Goal: Transaction & Acquisition: Purchase product/service

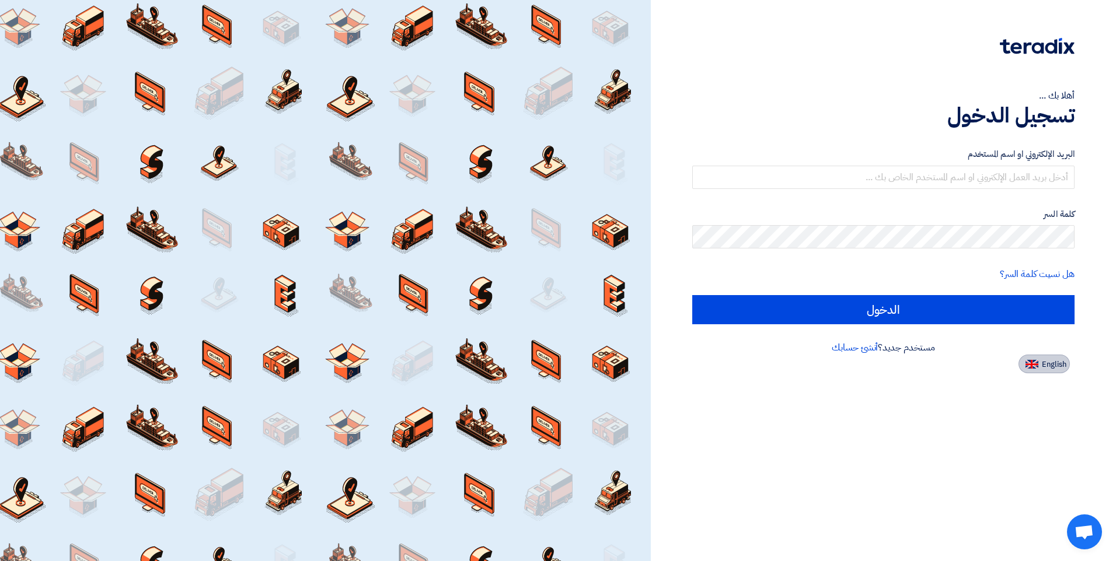
click at [1043, 365] on span "English" at bounding box center [1053, 365] width 25 height 8
type input "Sign in"
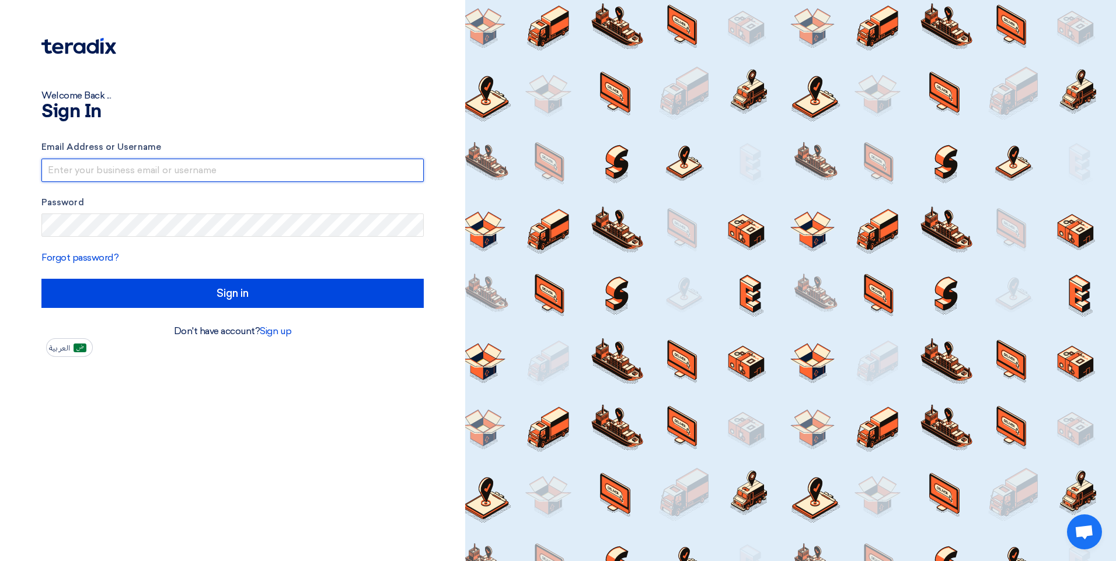
click at [222, 169] on input "text" at bounding box center [232, 170] width 382 height 23
type input "[EMAIL_ADDRESS][DOMAIN_NAME]"
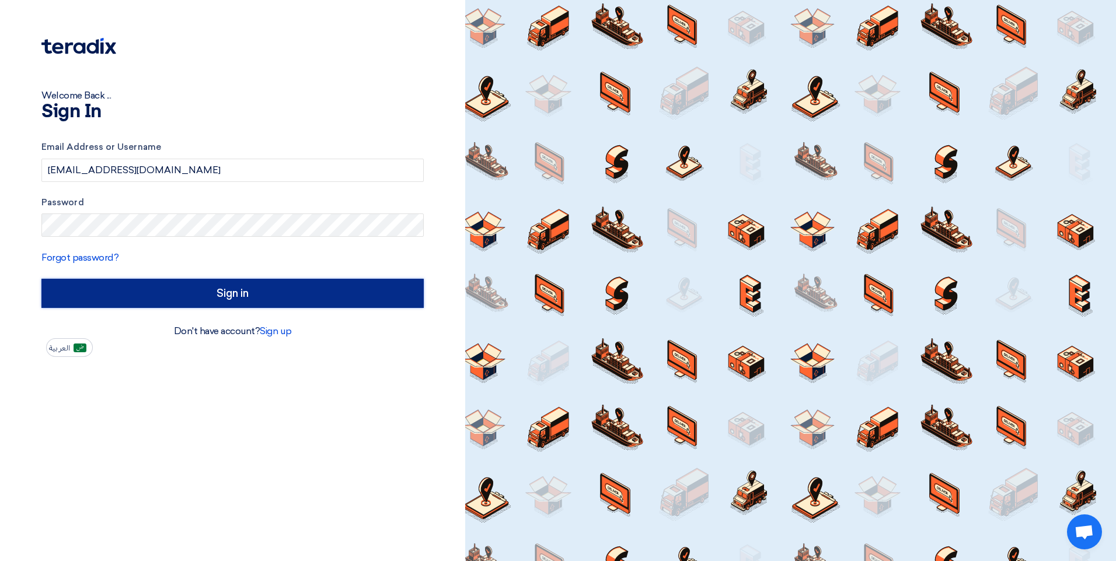
click at [204, 295] on input "Sign in" at bounding box center [232, 293] width 382 height 29
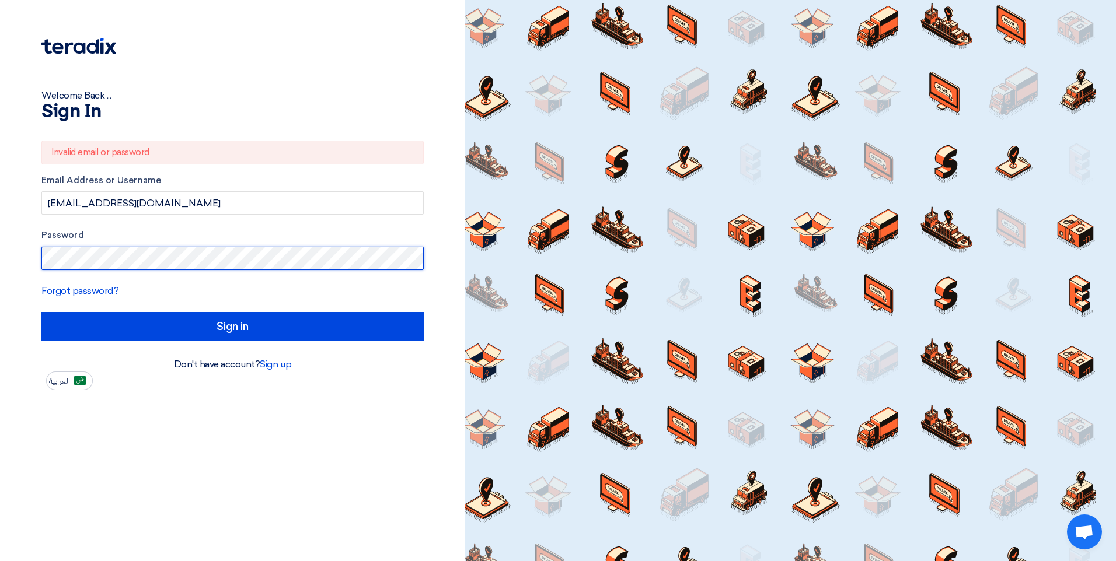
click at [0, 255] on html "Welcome Back ... Sign In Invalid email or password Email Address or Username ni…" at bounding box center [558, 280] width 1116 height 561
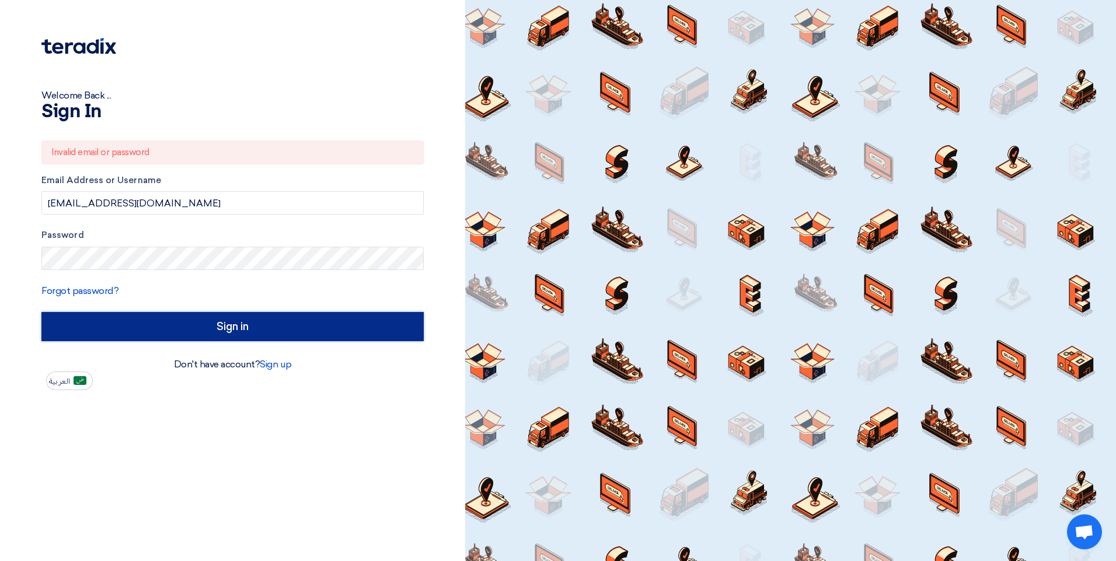
click at [99, 322] on input "Sign in" at bounding box center [232, 326] width 382 height 29
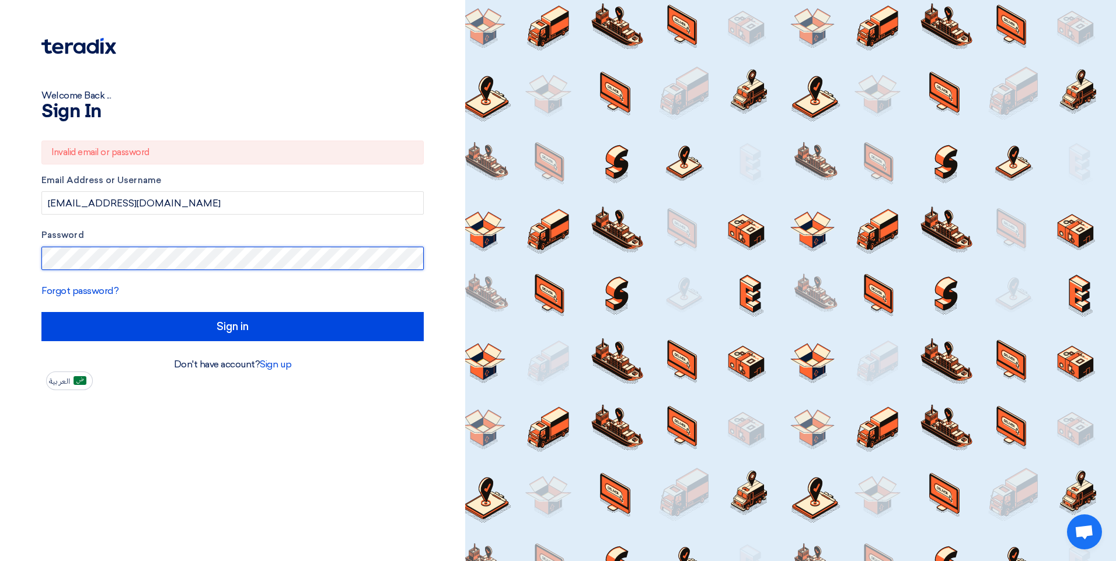
click at [4, 258] on div "Welcome Back ... Sign In Invalid email or password Email Address or Username ni…" at bounding box center [232, 280] width 465 height 561
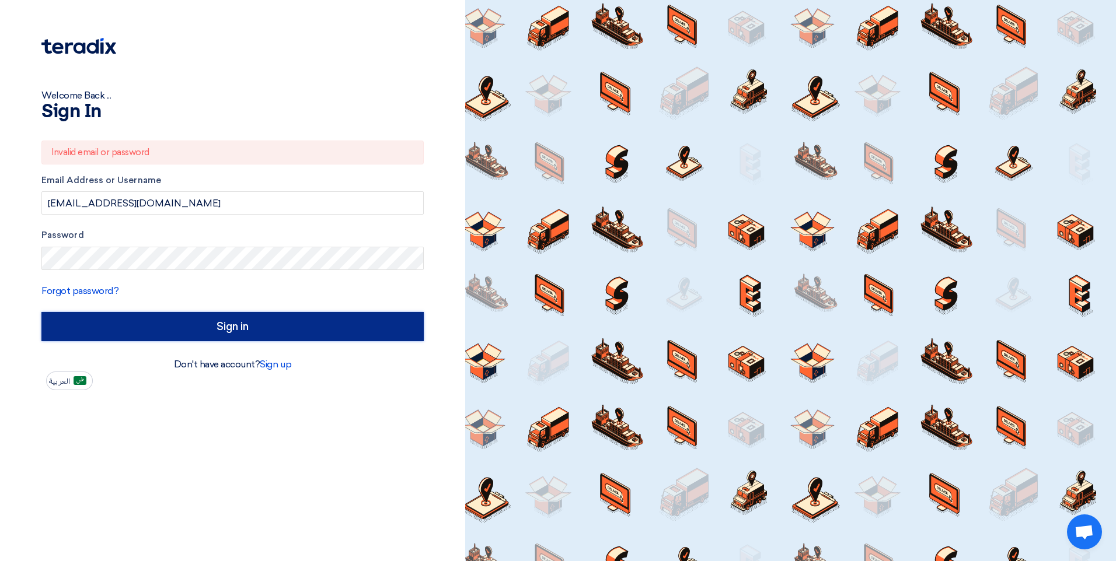
click at [173, 331] on input "Sign in" at bounding box center [232, 326] width 382 height 29
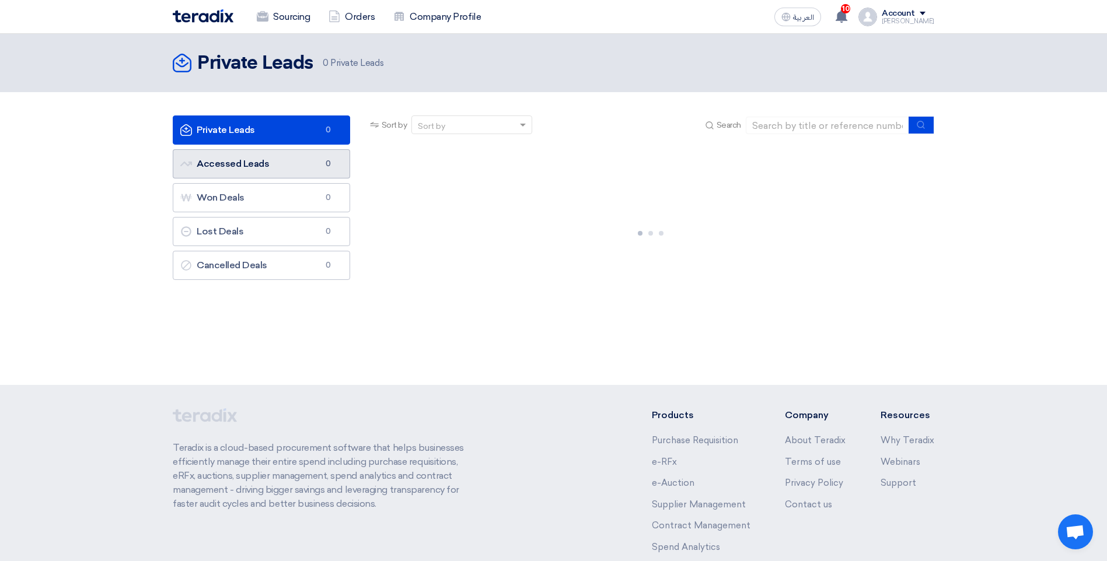
click at [273, 166] on link "Accessed Leads Accessed Leads 0" at bounding box center [261, 163] width 177 height 29
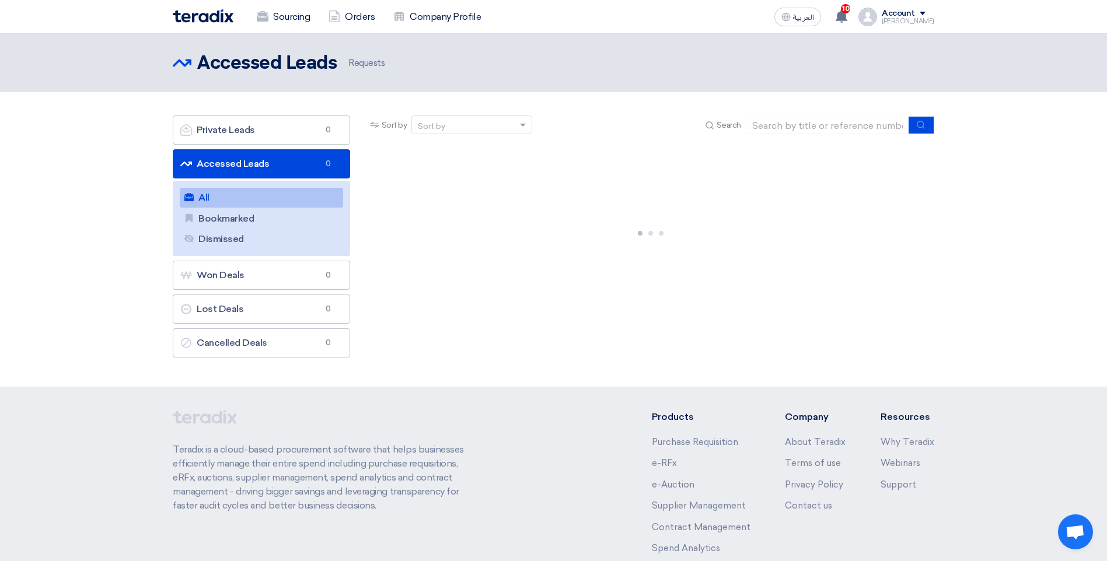
click at [611, 248] on div at bounding box center [651, 231] width 567 height 175
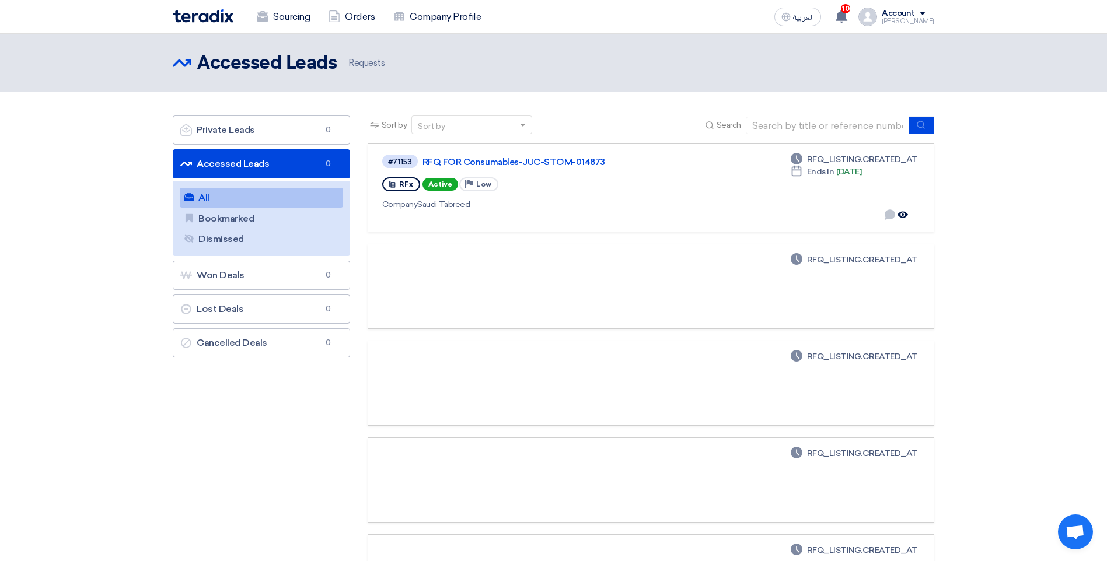
click at [1050, 260] on section "Private Leads Private Leads 0 Accessed Leads Accessed Leads 0 All All Bookmarke…" at bounding box center [553, 373] width 1107 height 562
click at [638, 169] on div "#71153 RFQ FOR Consumables-JUC-STOM-014873 RFx Active Priority Low Company Saud…" at bounding box center [549, 187] width 334 height 69
click at [627, 184] on div "RFx Active Priority Low" at bounding box center [549, 184] width 334 height 19
click at [604, 183] on div "RFx Active Priority Low" at bounding box center [549, 184] width 334 height 19
click at [593, 181] on div "RFx Active Priority Low" at bounding box center [549, 184] width 334 height 19
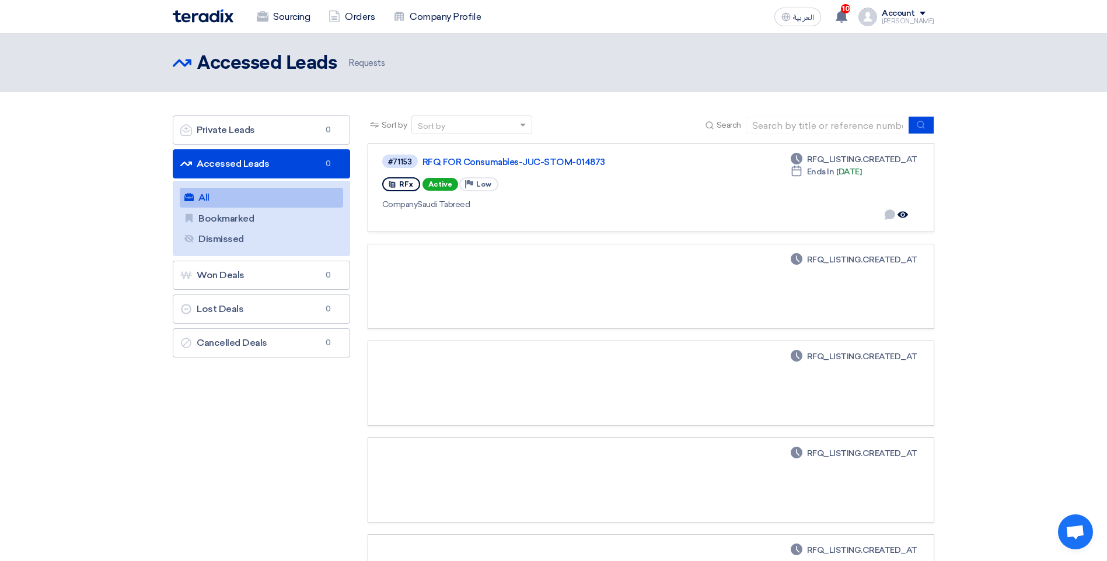
click at [62, 121] on section "Private Leads Private Leads 0 Accessed Leads Accessed Leads 0 All All Bookmarke…" at bounding box center [553, 373] width 1107 height 562
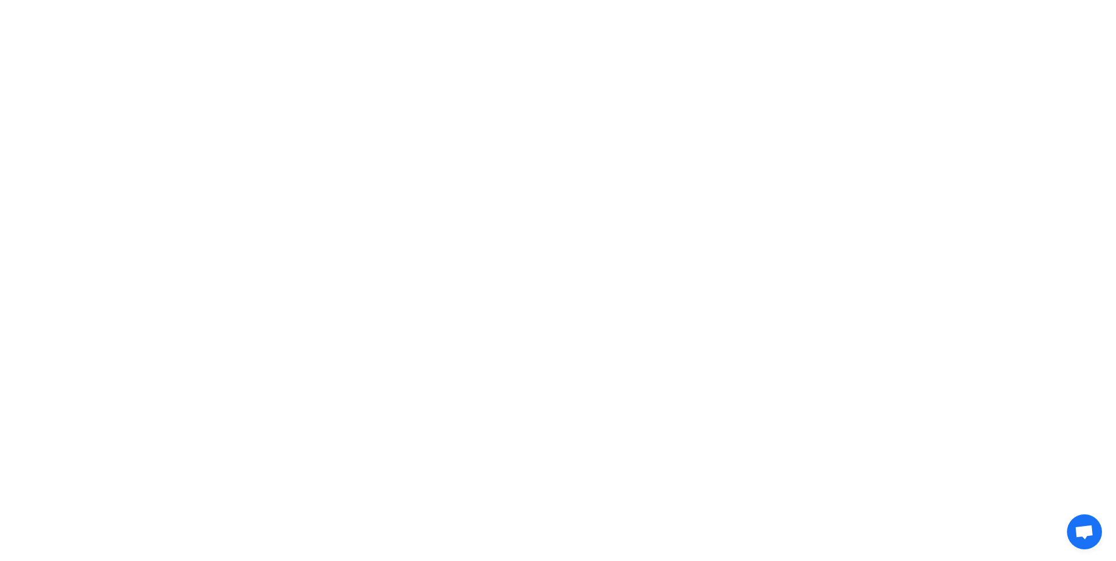
click at [478, 34] on html at bounding box center [558, 17] width 1116 height 34
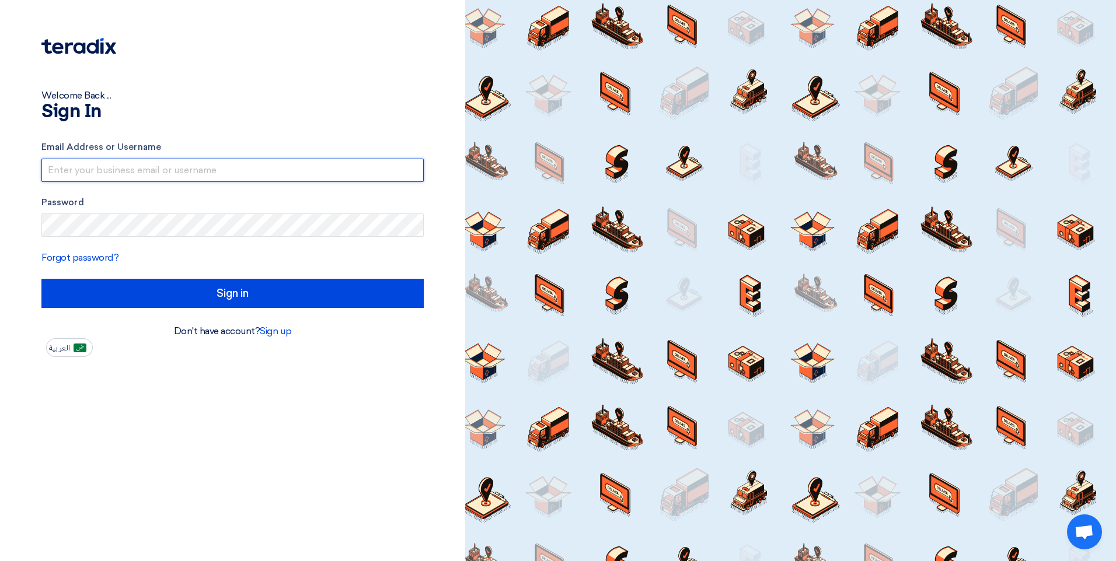
click at [169, 176] on input "text" at bounding box center [232, 170] width 382 height 23
type input "[EMAIL_ADDRESS][DOMAIN_NAME]"
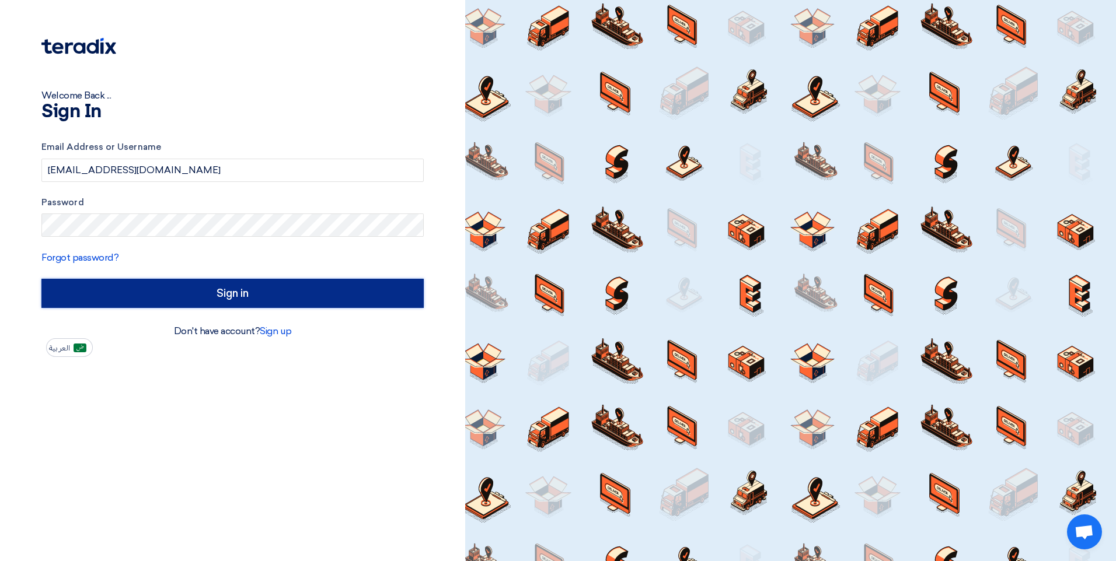
click at [345, 279] on input "Sign in" at bounding box center [232, 293] width 382 height 29
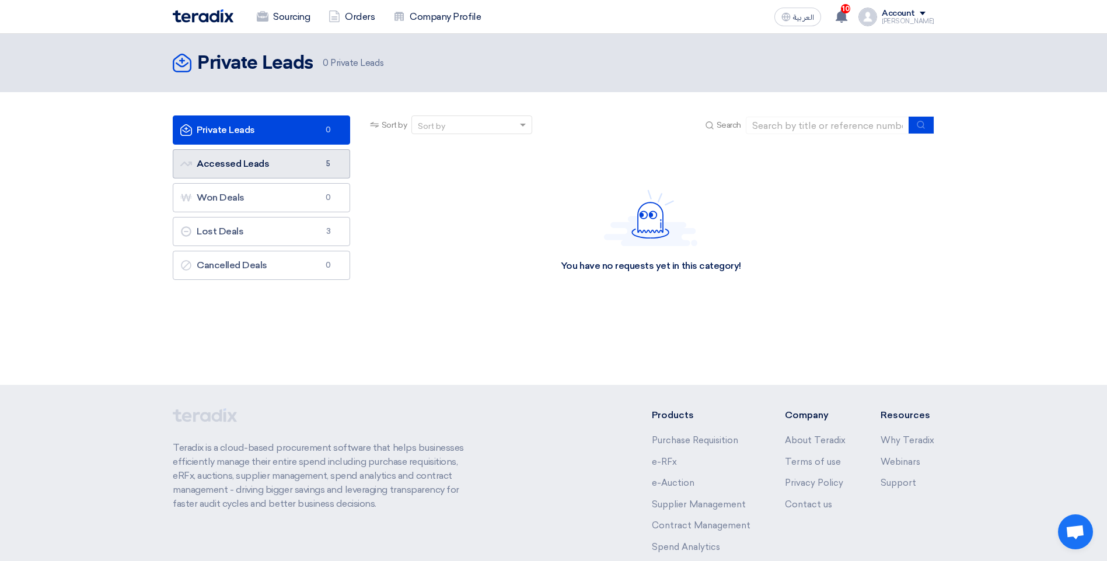
click at [232, 169] on link "Accessed Leads Accessed Leads 5" at bounding box center [261, 163] width 177 height 29
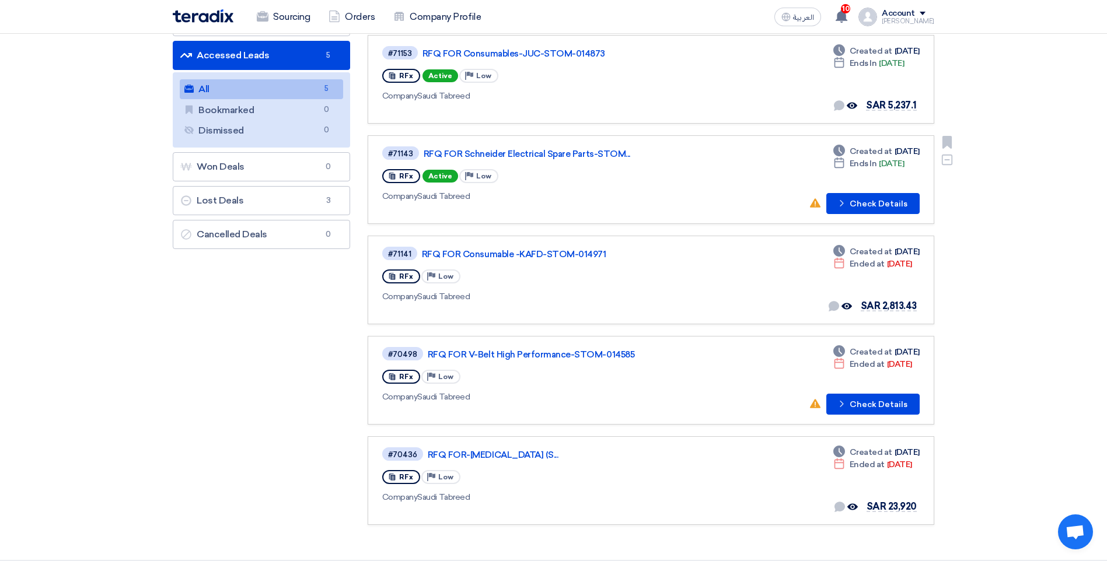
scroll to position [117, 0]
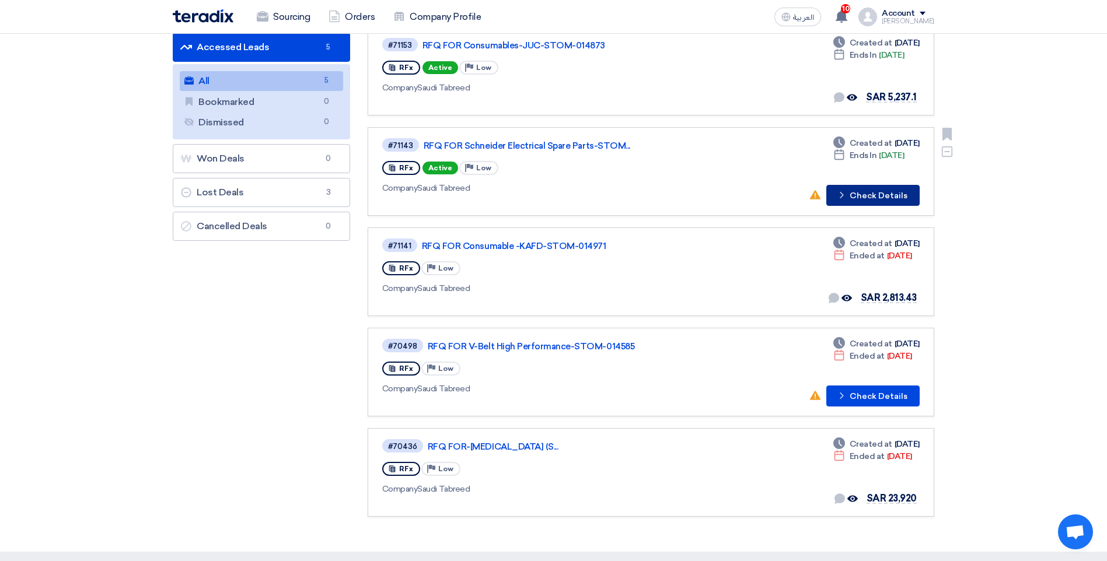
click at [878, 188] on button "Check details Check Details" at bounding box center [872, 195] width 93 height 21
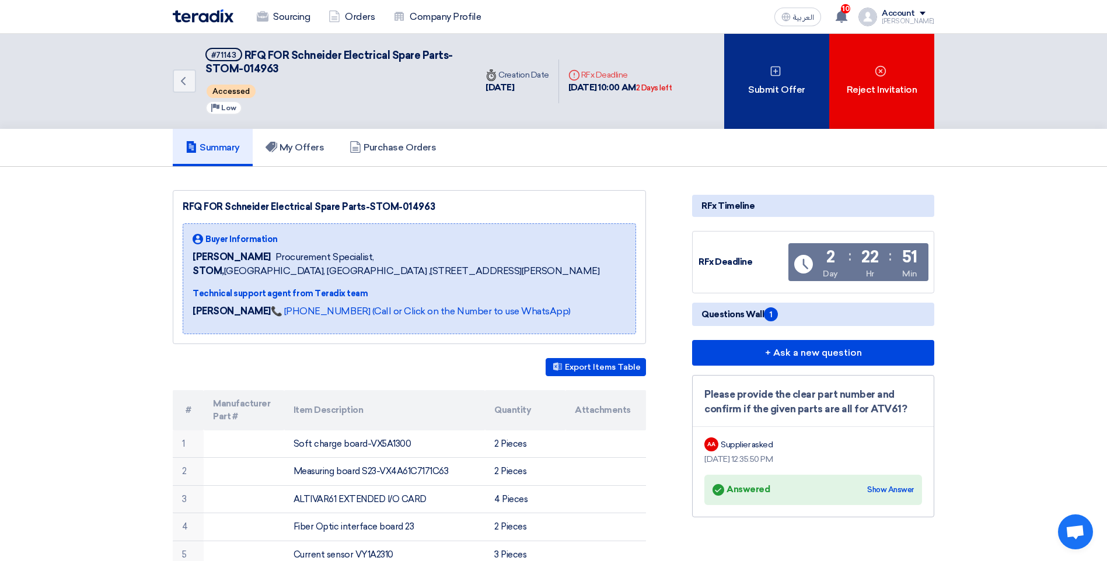
click at [761, 97] on div "Submit Offer" at bounding box center [776, 81] width 105 height 95
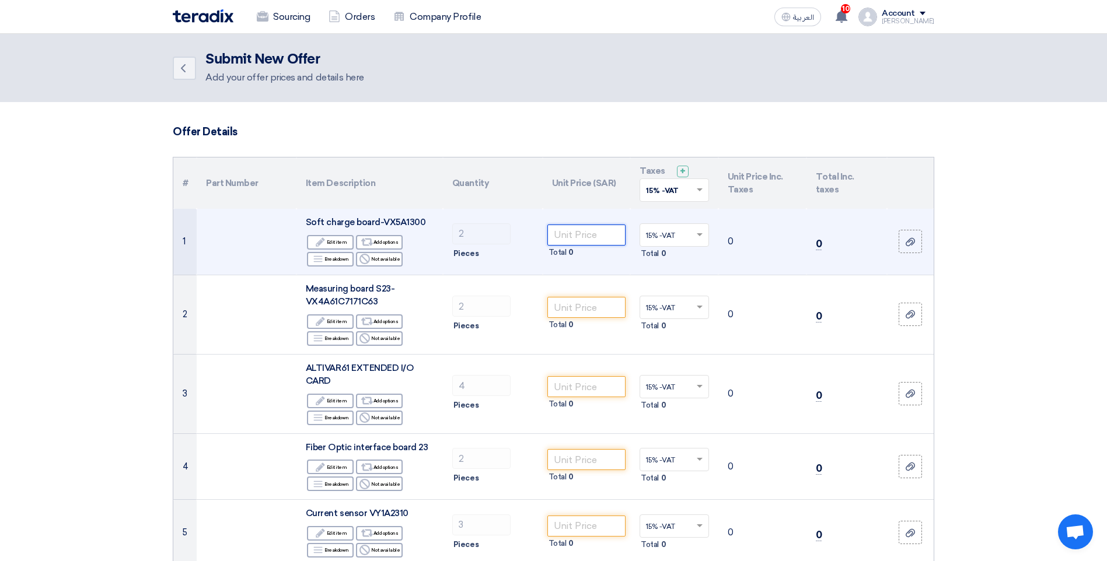
click at [580, 237] on input "number" at bounding box center [586, 235] width 79 height 21
type input "1018"
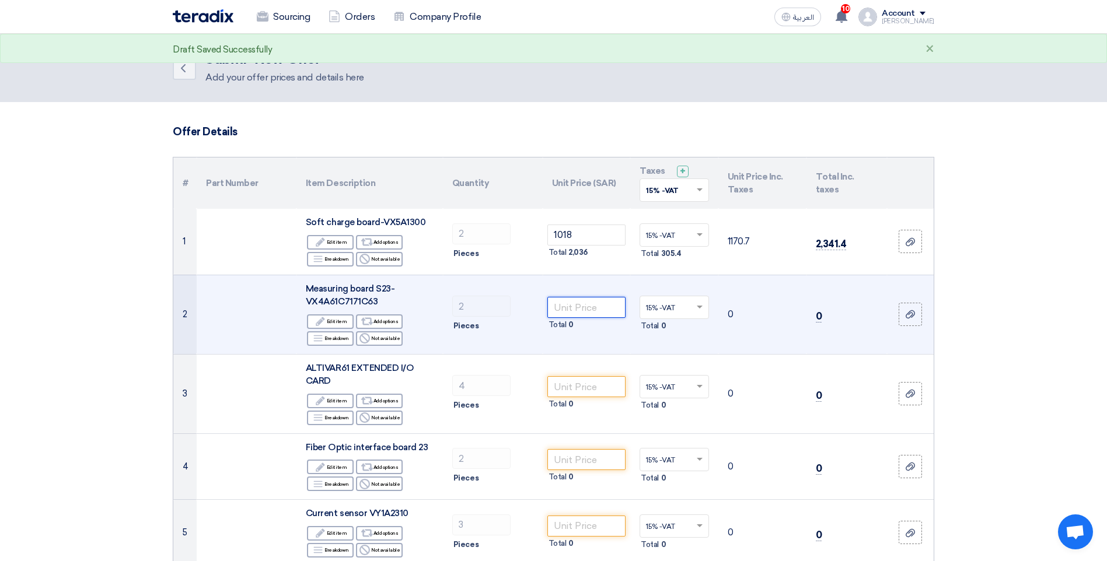
click at [583, 309] on input "number" at bounding box center [586, 307] width 79 height 21
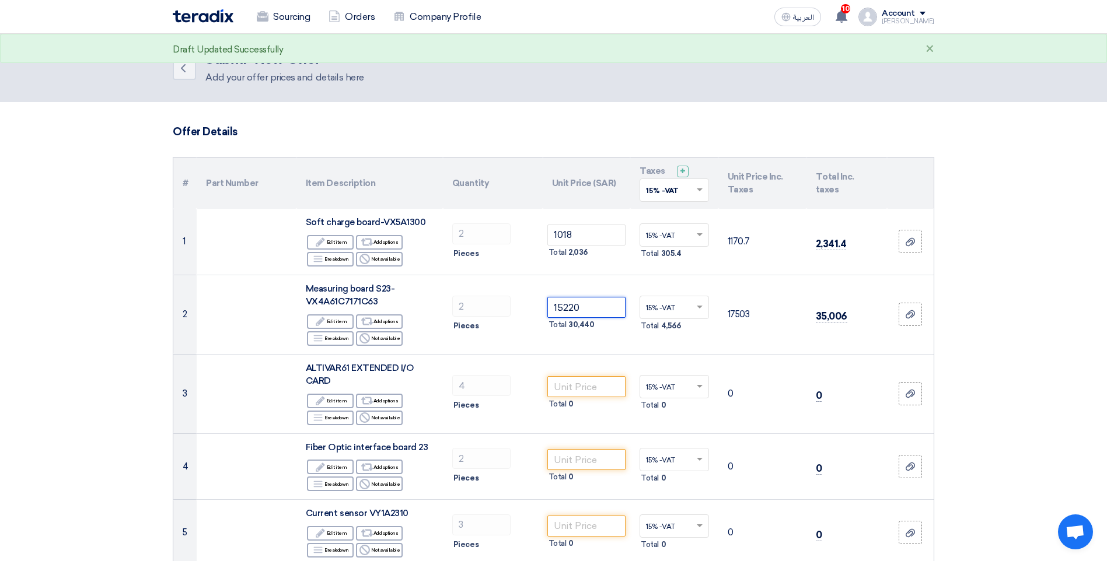
type input "15220"
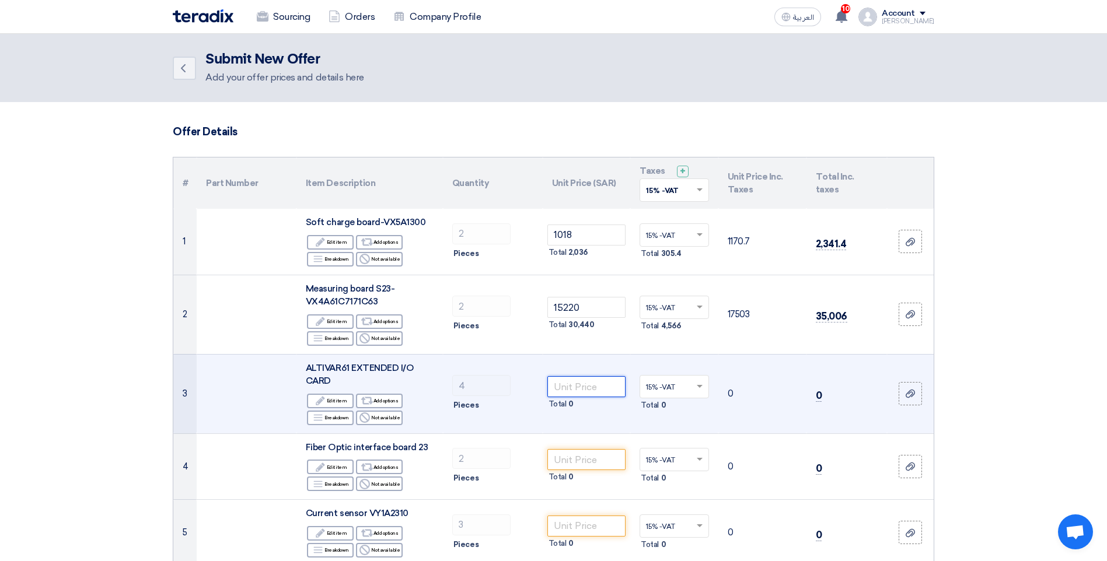
click at [578, 391] on input "number" at bounding box center [586, 386] width 79 height 21
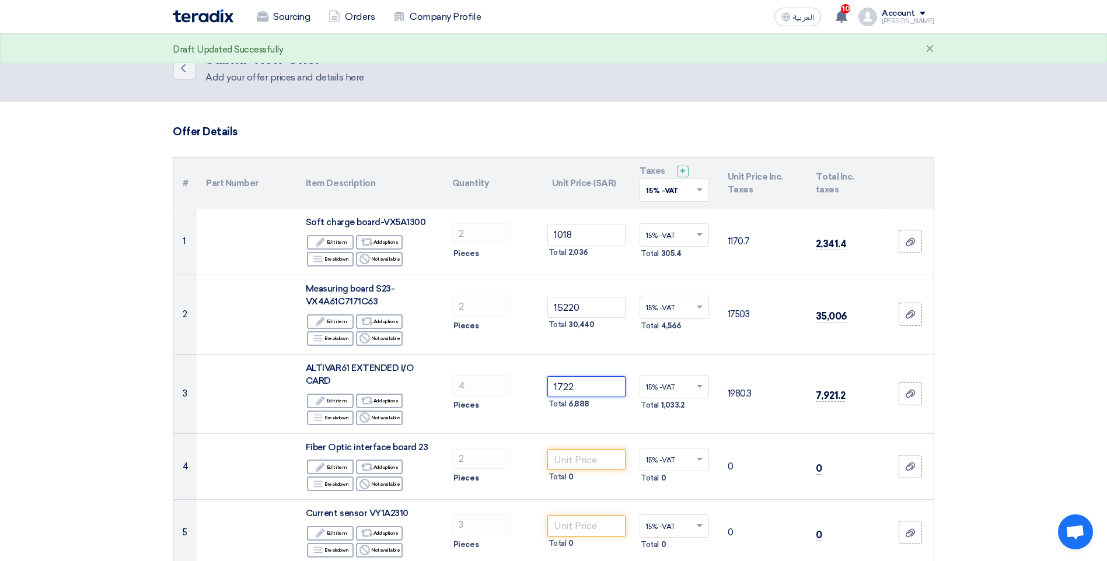
type input "1722"
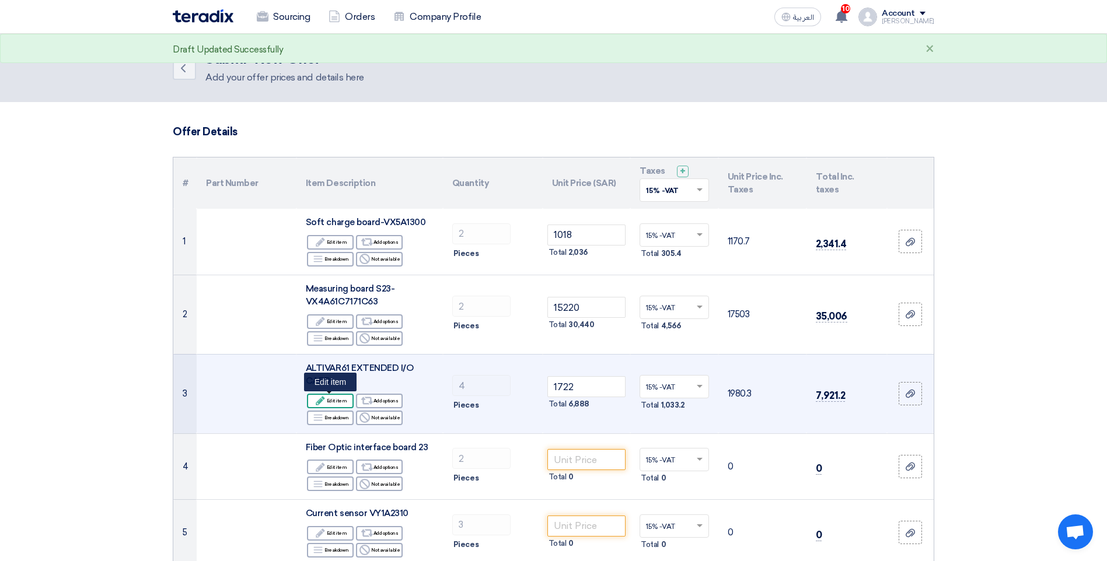
click at [339, 403] on div "Edit Edit item" at bounding box center [330, 401] width 47 height 15
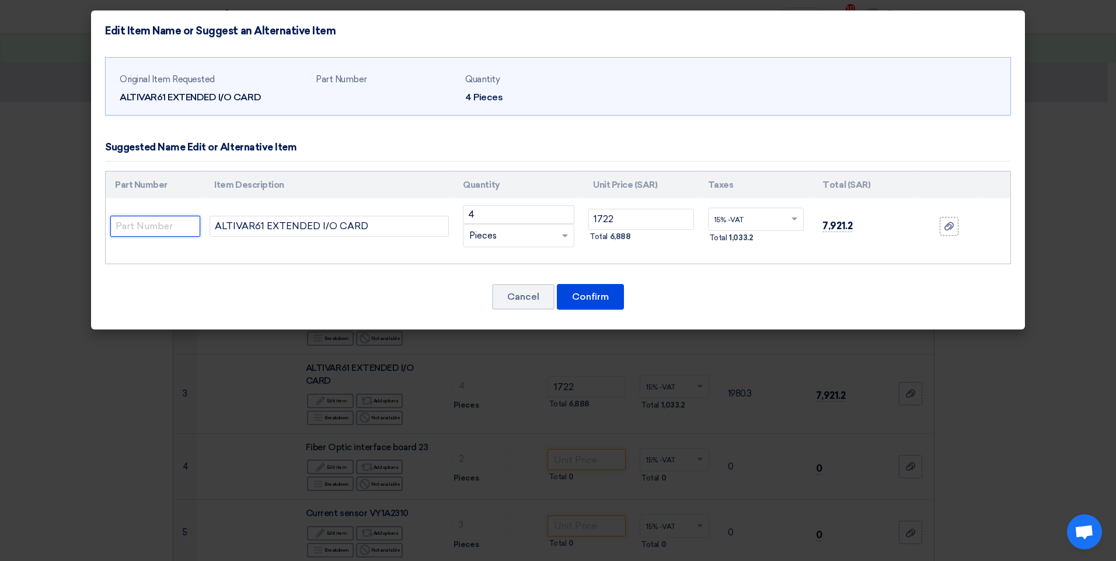
click at [183, 224] on input "text" at bounding box center [155, 226] width 90 height 21
paste input "VW3A3202"
type input "VW3A3202"
click at [595, 300] on button "Confirm" at bounding box center [590, 297] width 67 height 26
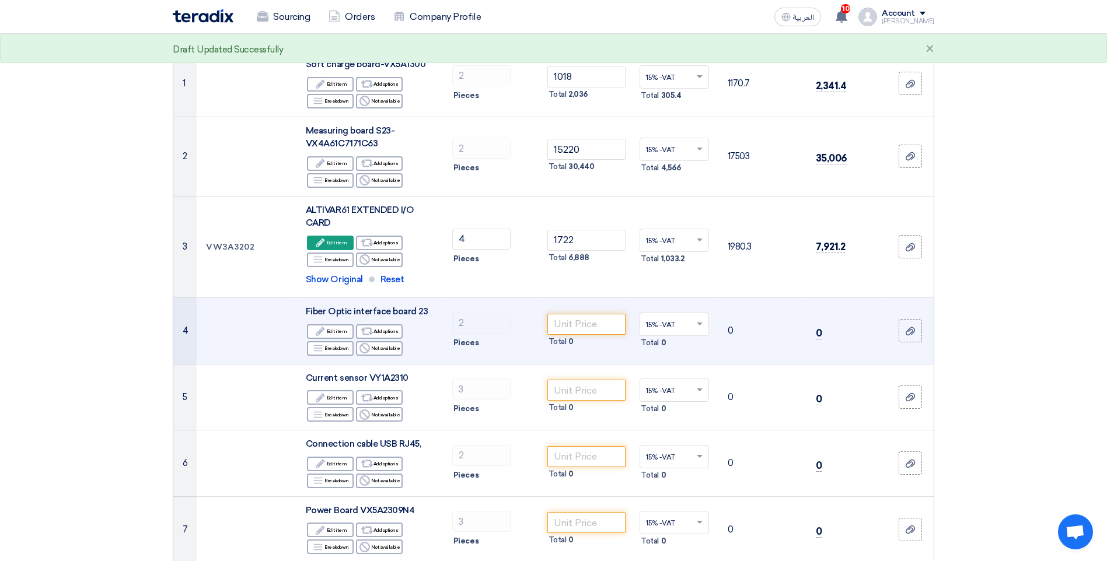
scroll to position [175, 0]
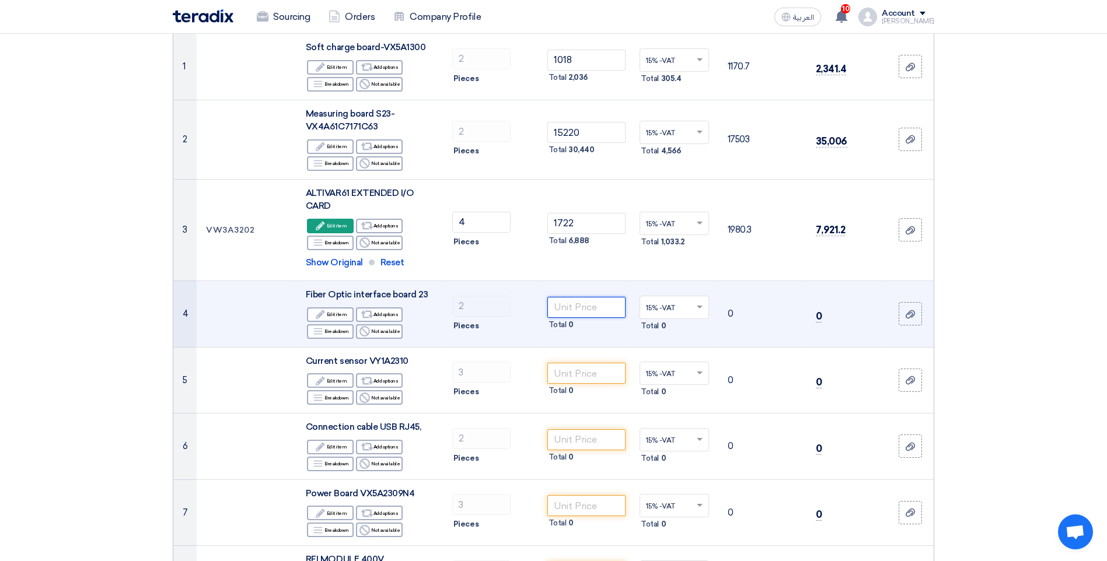
click at [591, 307] on input "number" at bounding box center [586, 307] width 79 height 21
type input "3186"
click at [330, 318] on div "Edit Edit item" at bounding box center [330, 314] width 47 height 15
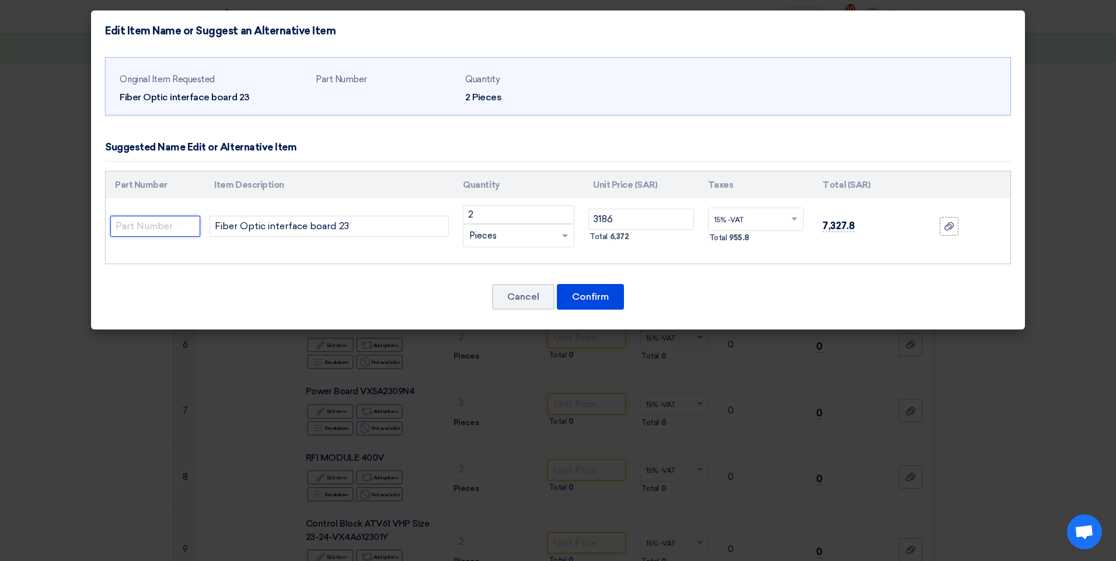
click at [144, 225] on input "text" at bounding box center [155, 226] width 90 height 21
paste input "VX4A2323"
type input "VX4A2323"
click at [574, 290] on button "Confirm" at bounding box center [590, 297] width 67 height 26
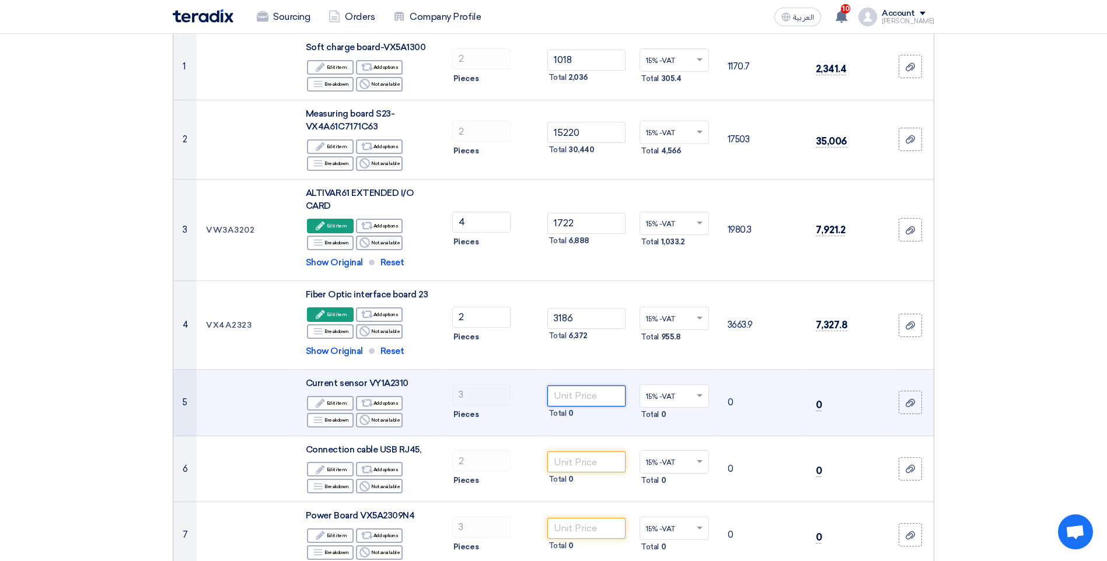
click at [582, 403] on input "number" at bounding box center [586, 396] width 79 height 21
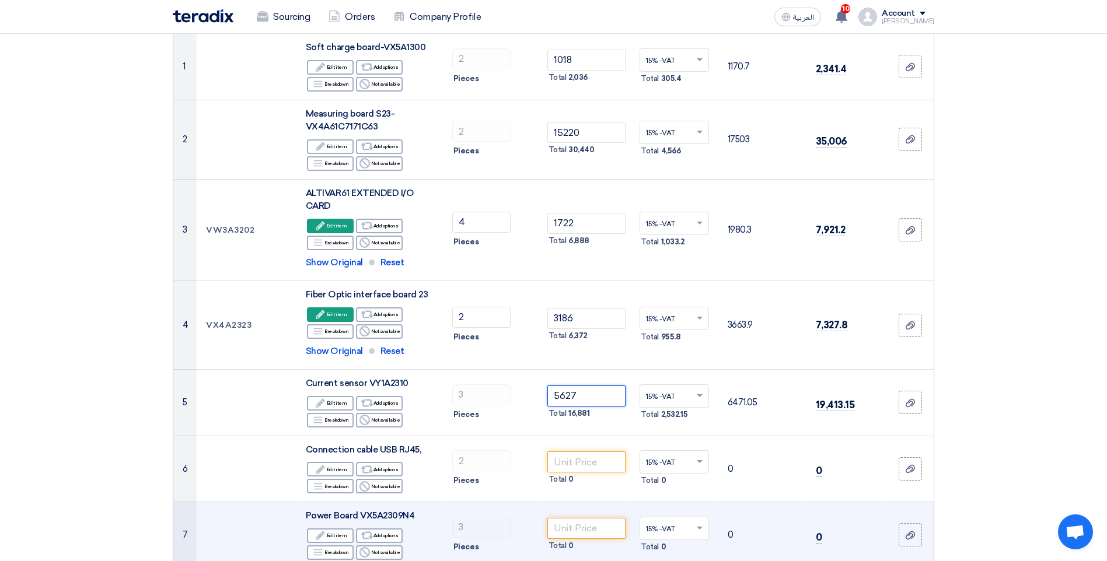
type input "5627"
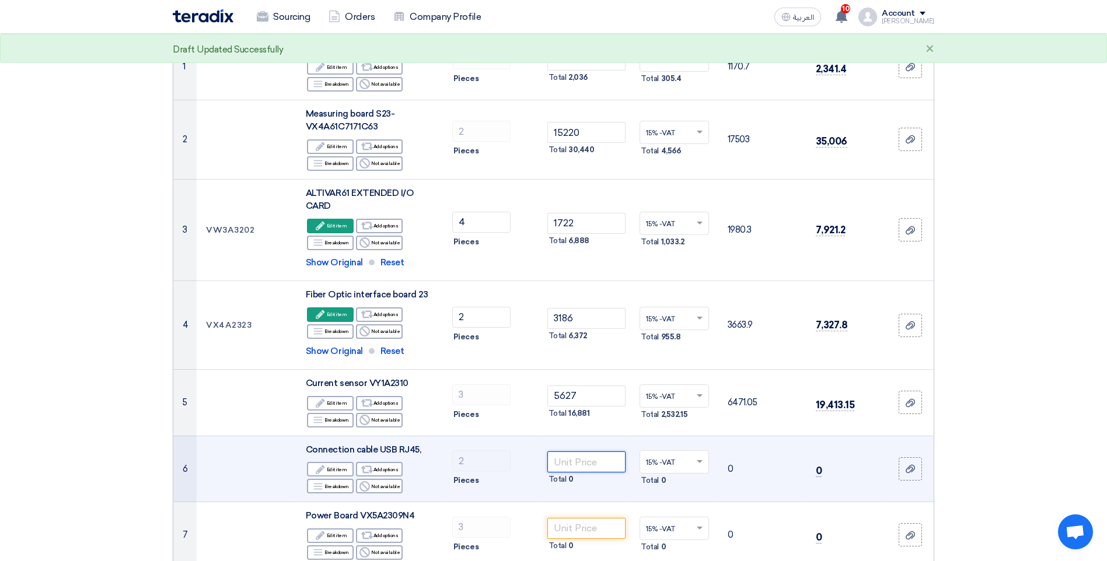
click at [591, 469] on input "number" at bounding box center [586, 462] width 79 height 21
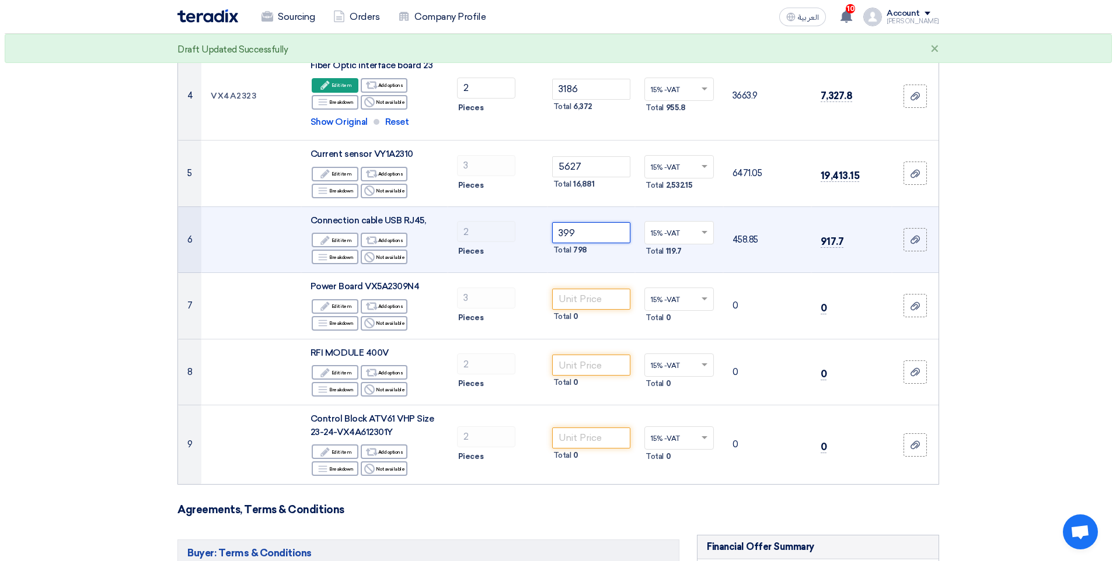
scroll to position [408, 0]
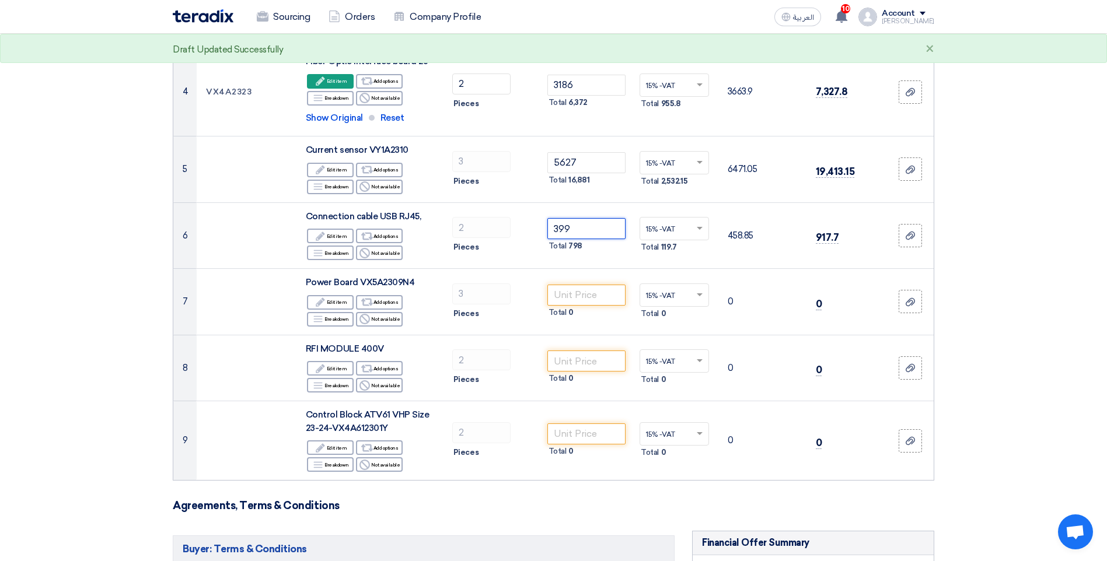
type input "399"
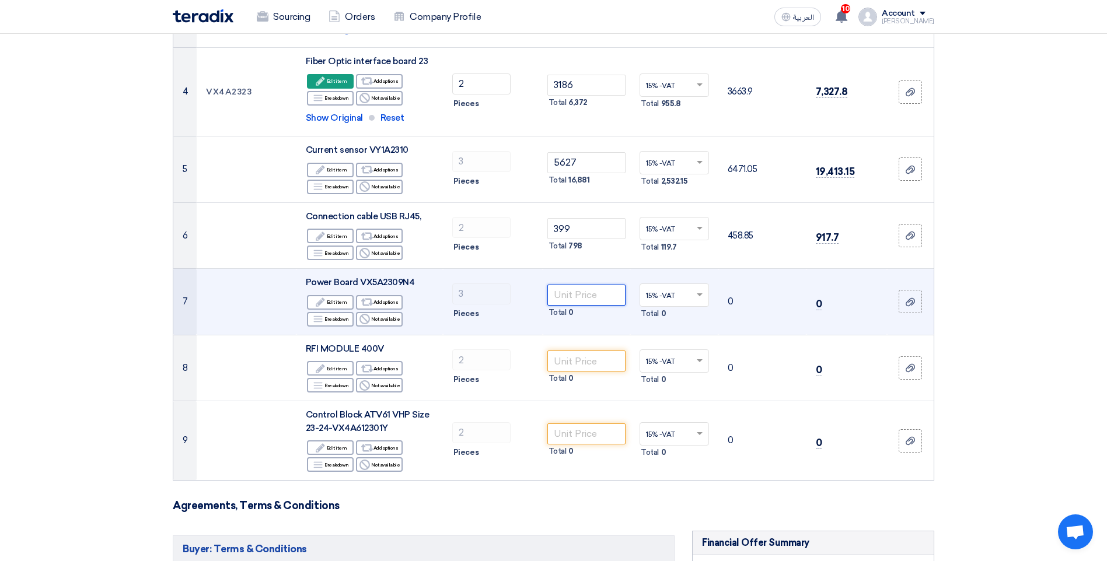
click at [578, 299] on input "number" at bounding box center [586, 295] width 79 height 21
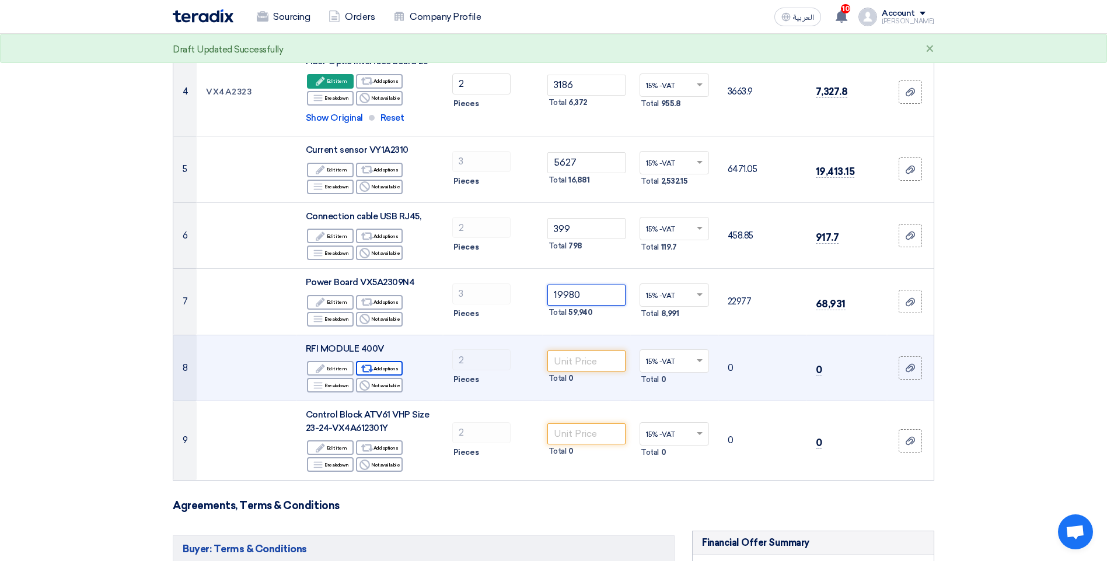
type input "19980"
click at [383, 368] on div "Alternative Add options" at bounding box center [379, 368] width 47 height 15
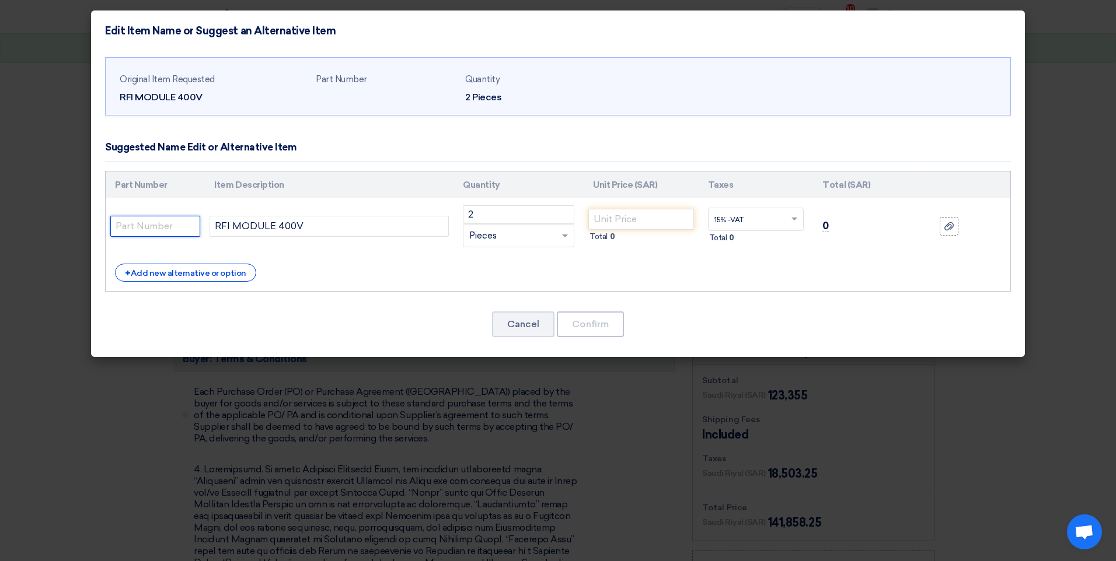
click at [152, 229] on input "text" at bounding box center [155, 226] width 90 height 21
type input "required part number"
click at [373, 317] on div "Cancel Confirm" at bounding box center [558, 324] width 906 height 28
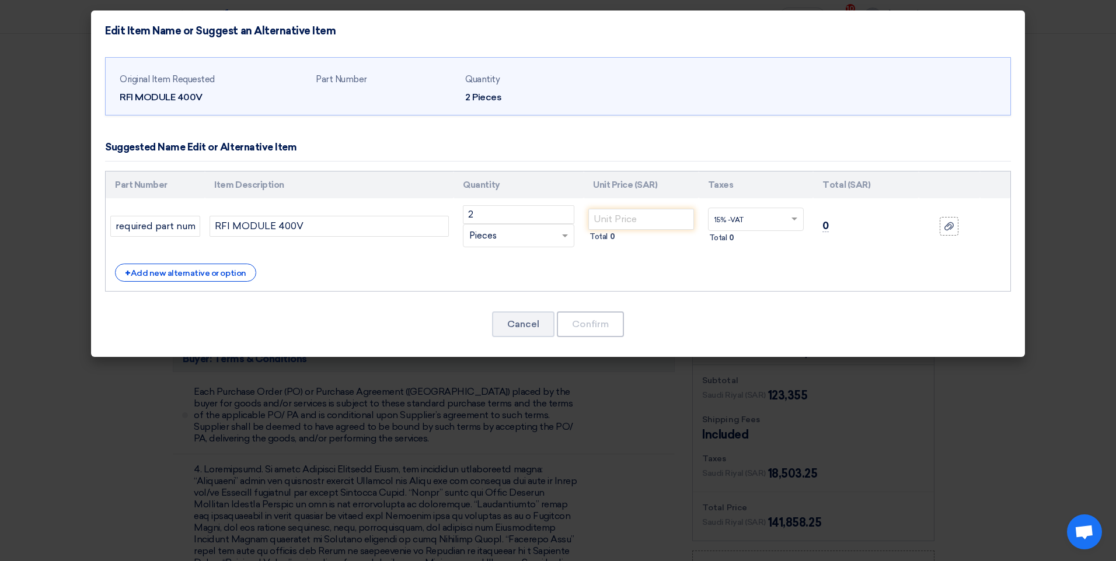
click at [377, 265] on div "+ Add new alternative or option" at bounding box center [558, 273] width 886 height 18
click at [338, 272] on div "+ Add new alternative or option" at bounding box center [558, 273] width 886 height 18
click at [640, 265] on div "+ Add new alternative or option" at bounding box center [558, 273] width 886 height 18
click at [201, 278] on div "+ Add new alternative or option" at bounding box center [185, 273] width 141 height 18
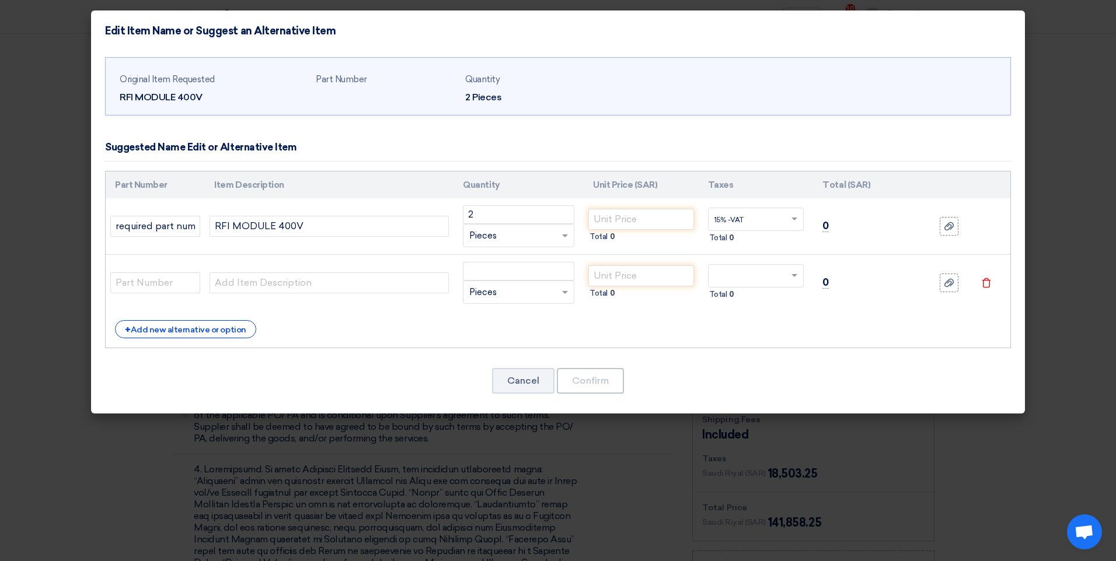
click at [40, 65] on modal-container "Edit Item Name or Suggest an Alternative Item Original Item Requested RFI MODUL…" at bounding box center [558, 280] width 1116 height 561
click at [531, 391] on button "Cancel" at bounding box center [523, 381] width 62 height 26
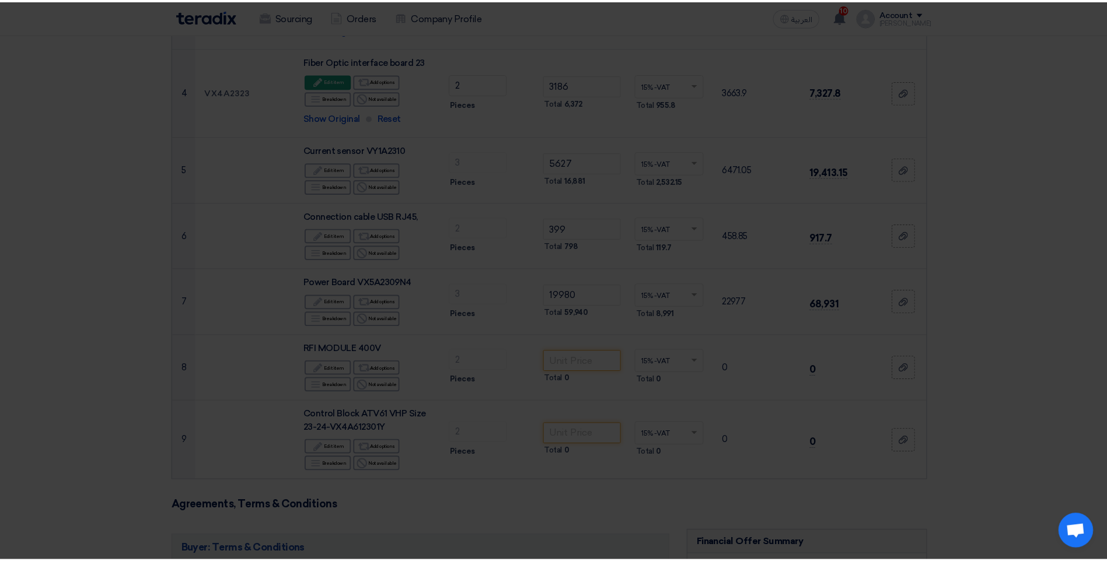
scroll to position [599, 0]
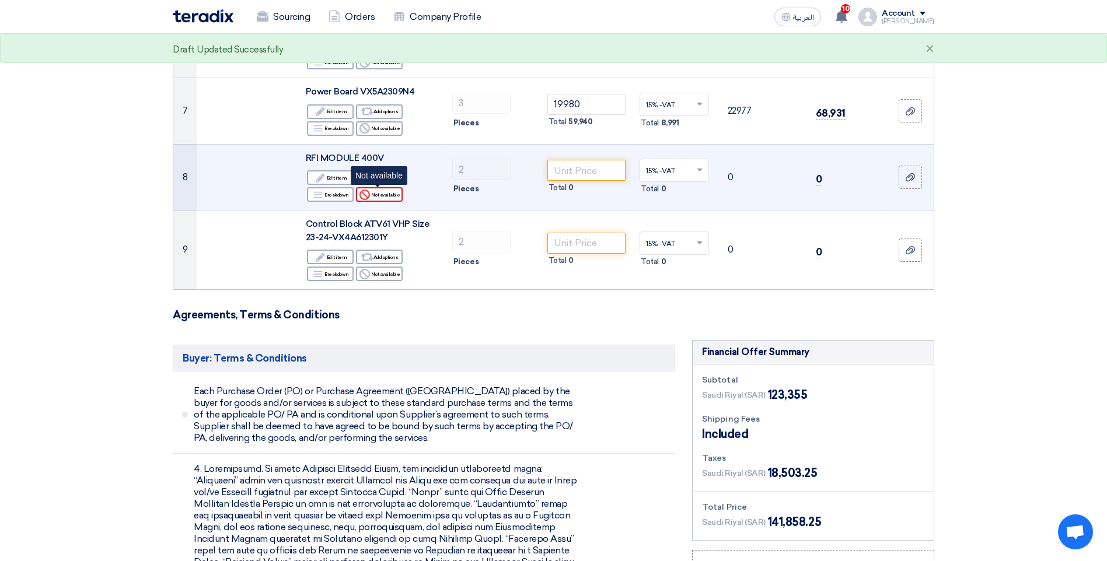
click at [368, 196] on use at bounding box center [364, 195] width 11 height 11
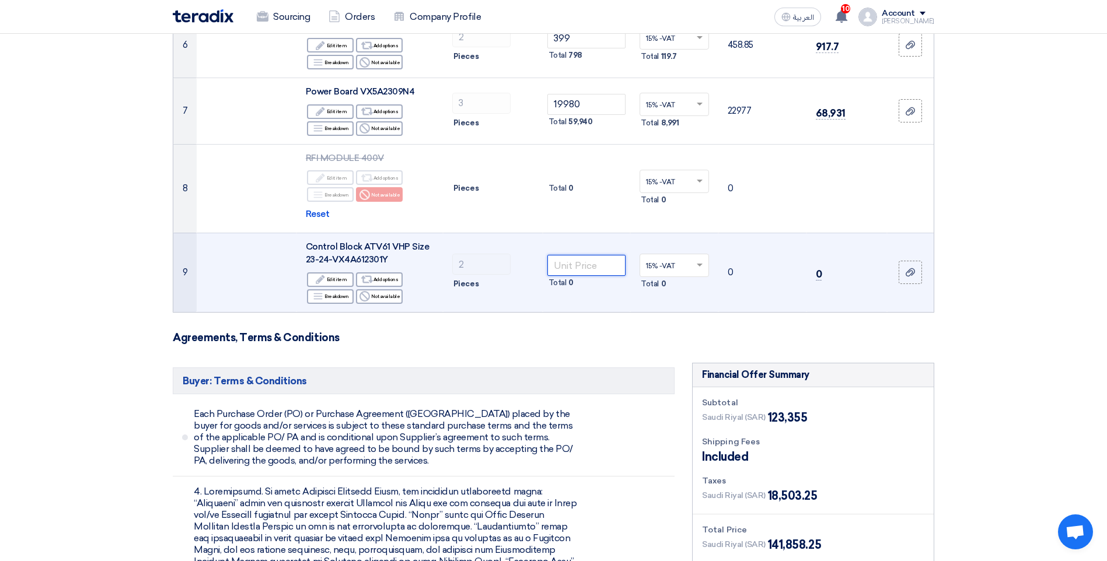
click at [576, 270] on input "number" at bounding box center [586, 265] width 79 height 21
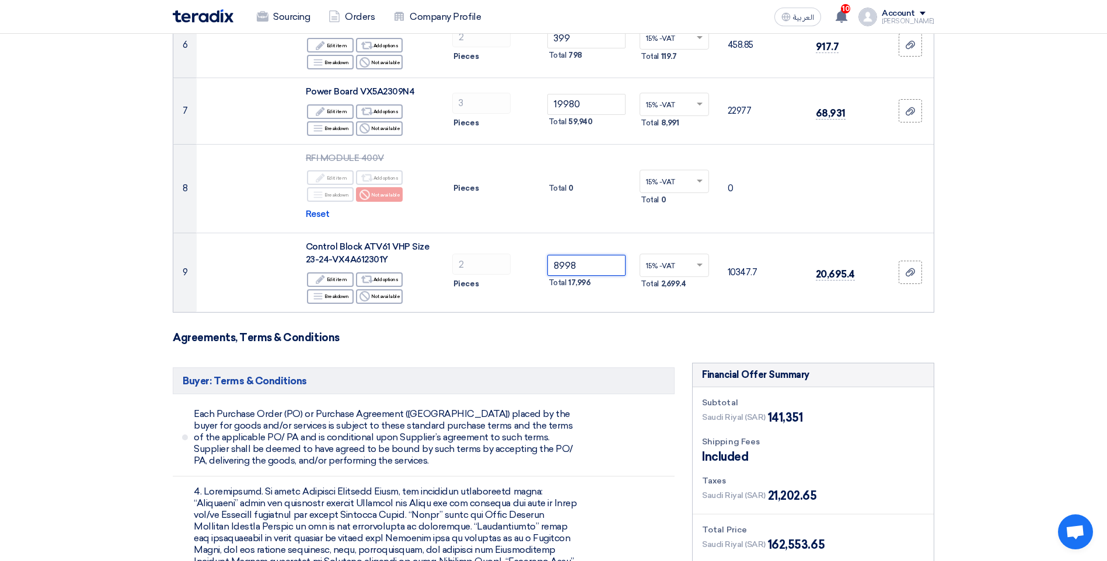
type input "8998"
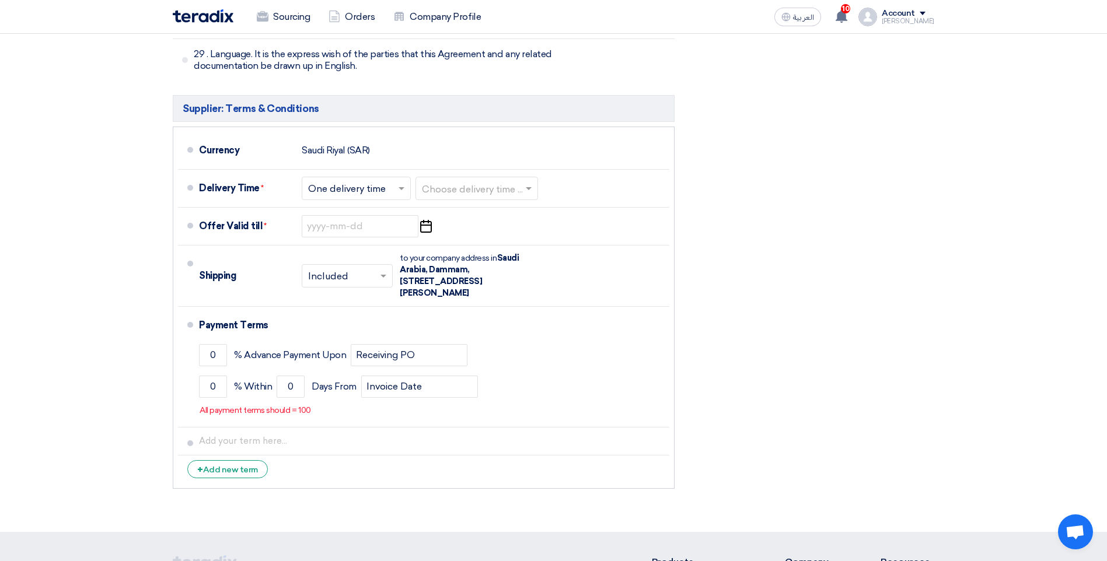
scroll to position [4742, 0]
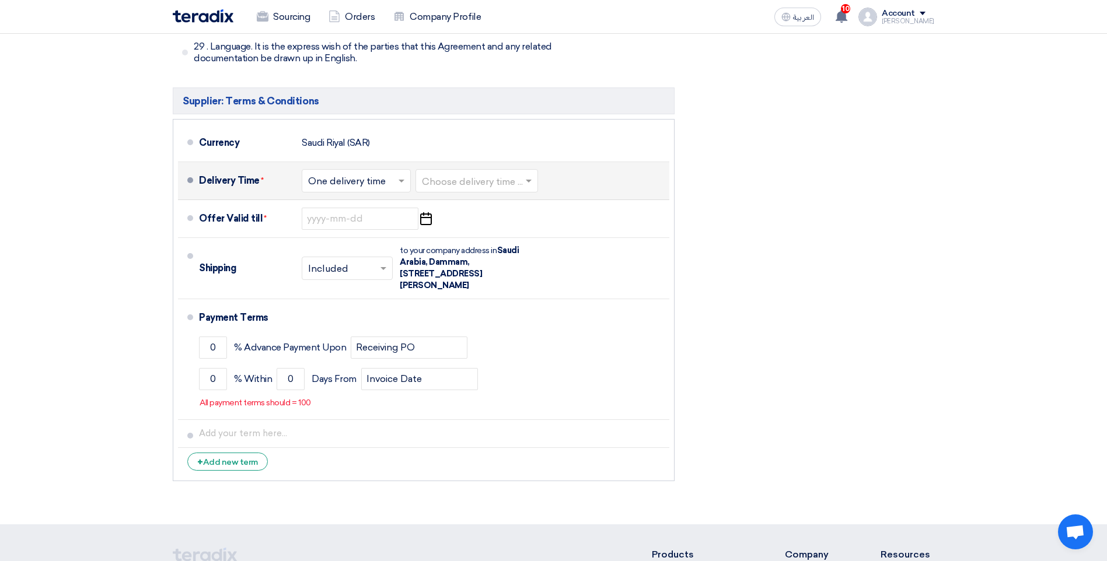
click at [346, 173] on input "text" at bounding box center [356, 181] width 97 height 17
click at [358, 222] on span "One delivery time" at bounding box center [348, 227] width 81 height 11
click at [476, 173] on input "text" at bounding box center [477, 181] width 111 height 17
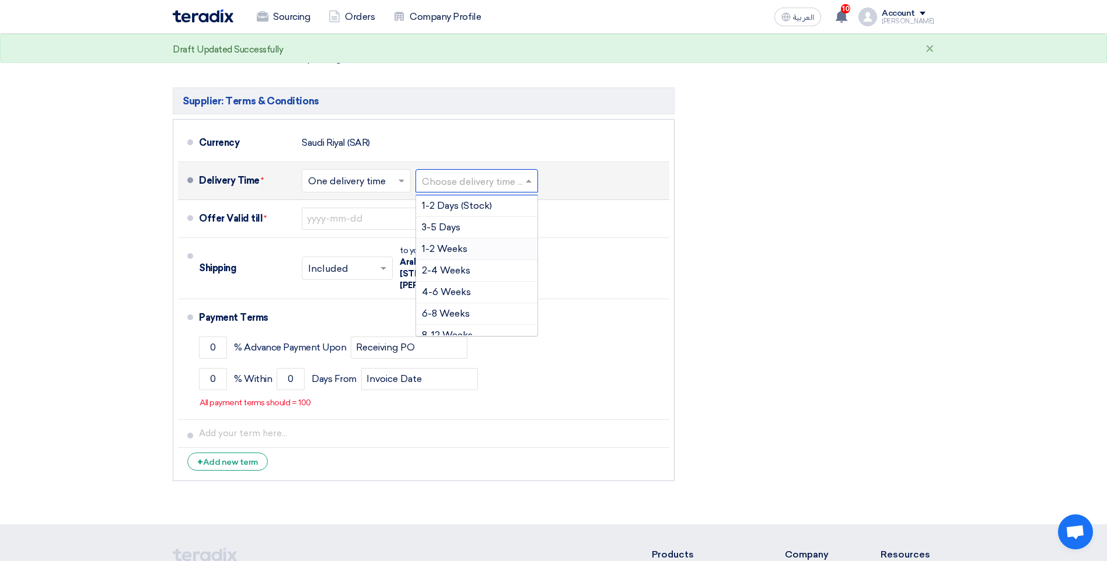
click at [460, 243] on span "1-2 Weeks" at bounding box center [445, 248] width 46 height 11
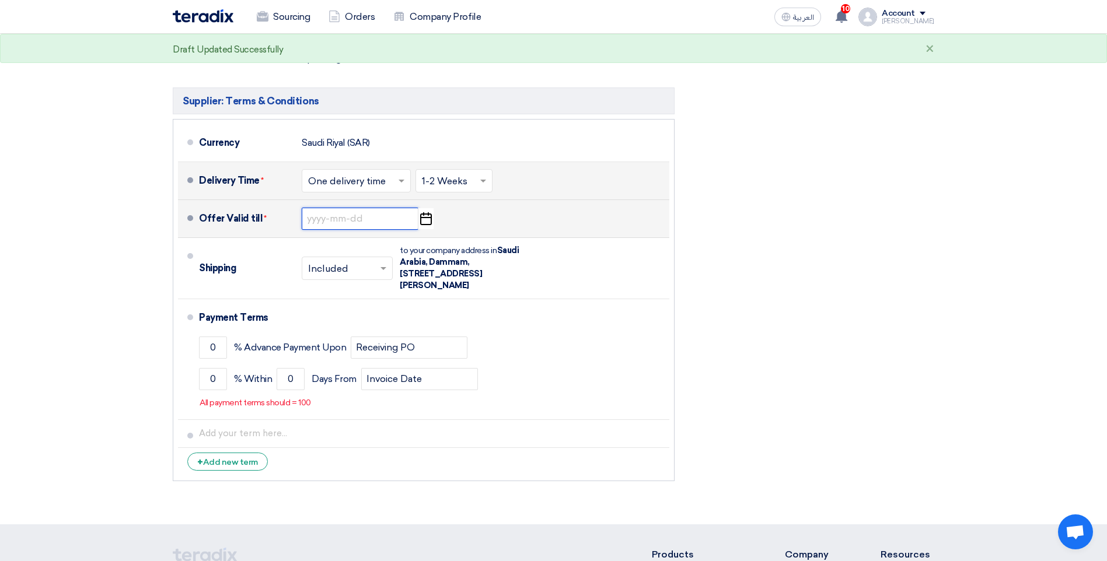
click at [361, 208] on input at bounding box center [360, 219] width 117 height 22
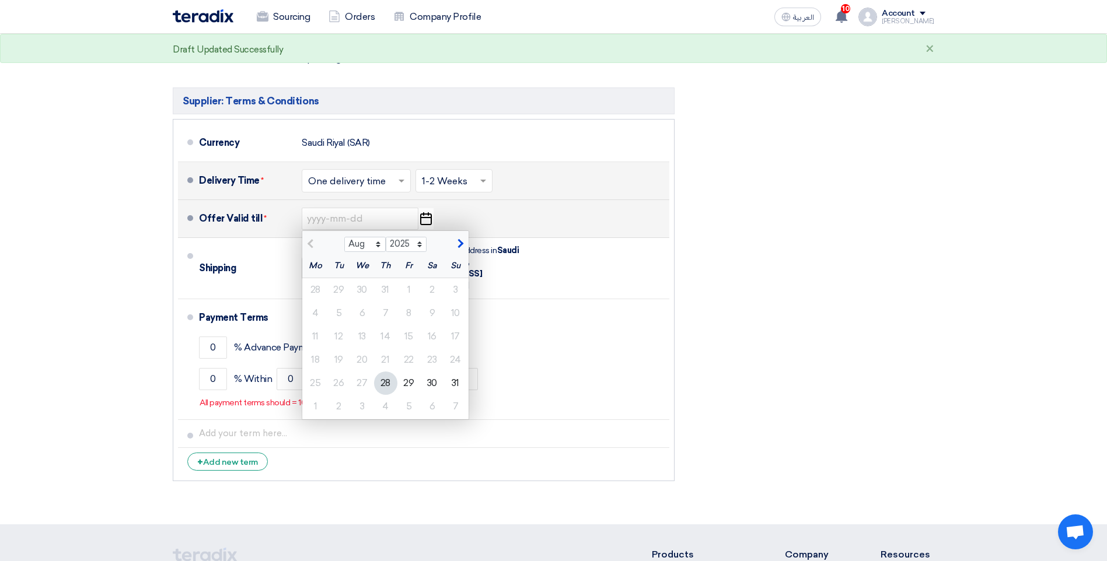
click at [461, 239] on span "button" at bounding box center [459, 244] width 6 height 11
select select "9"
click at [390, 302] on div "11" at bounding box center [385, 313] width 23 height 23
type input "[DATE]"
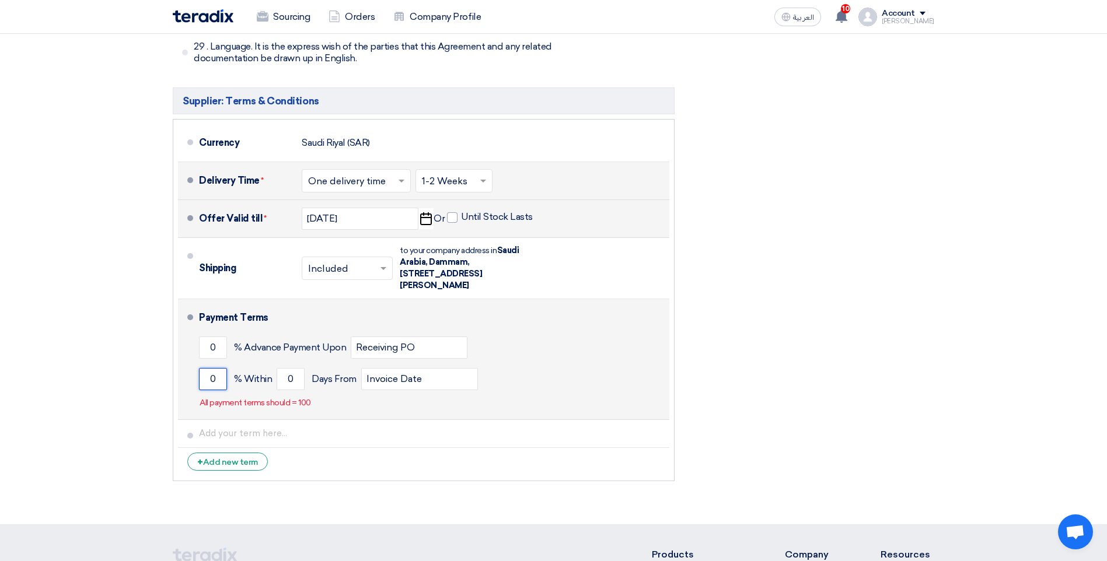
click at [210, 368] on input "0" at bounding box center [213, 379] width 28 height 22
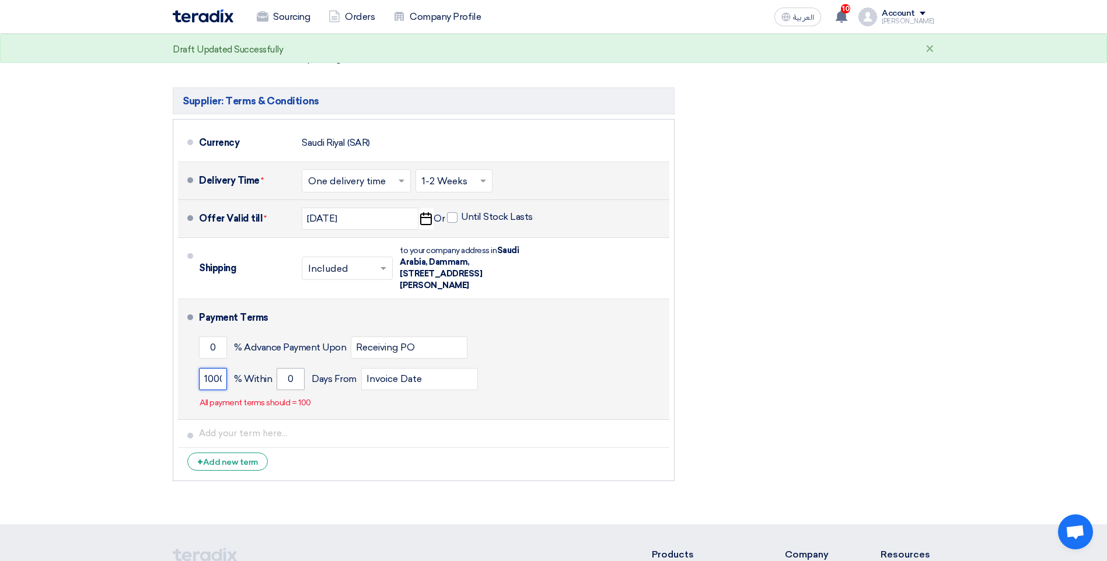
type input "1000"
click at [286, 368] on input "0" at bounding box center [291, 379] width 28 height 22
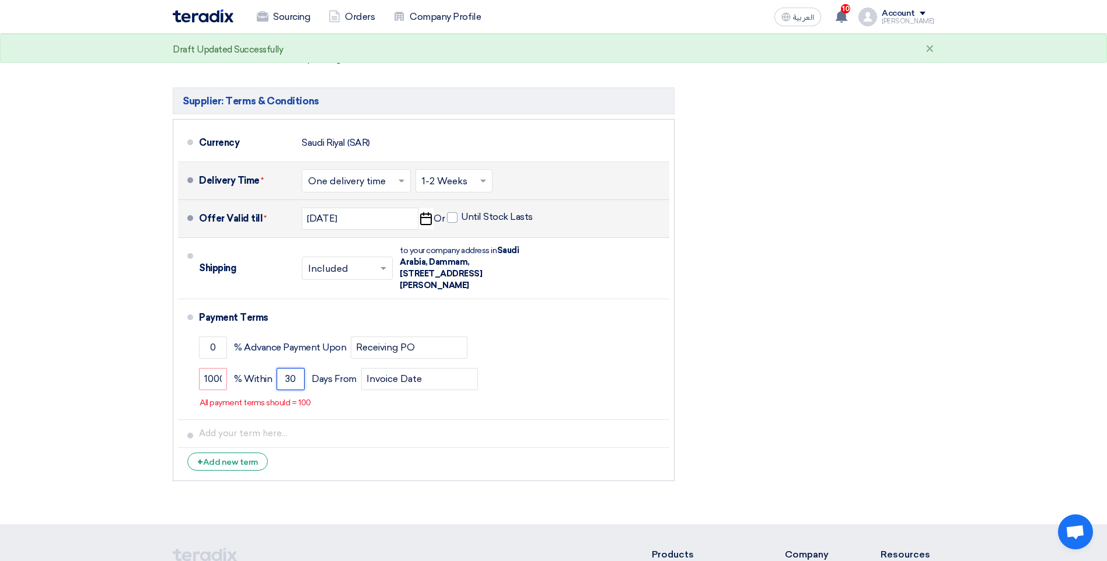
type input "30"
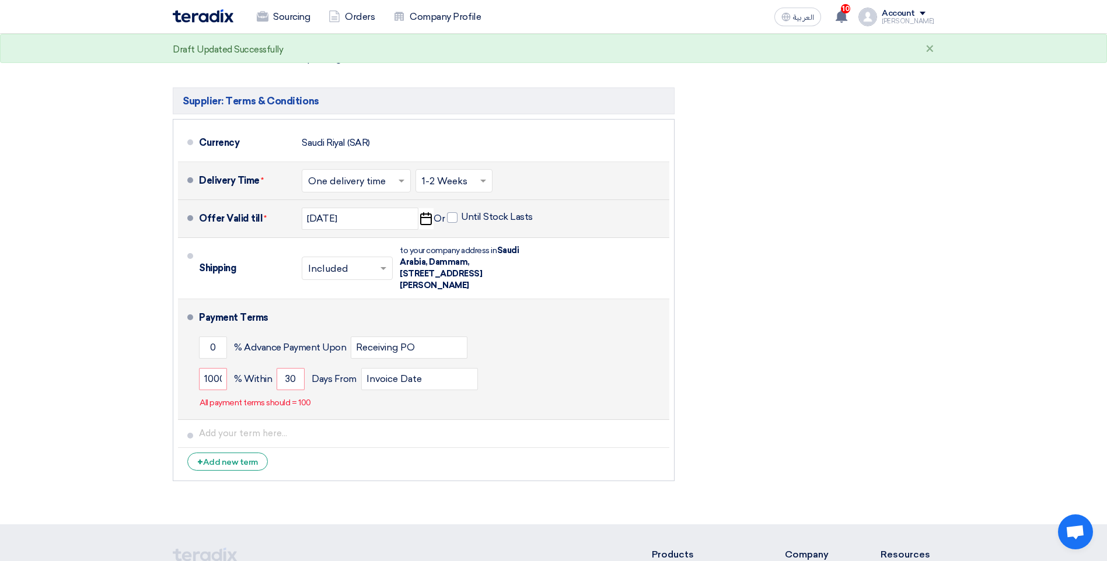
click at [546, 363] on div "1000 % [DATE] From Invoice Date" at bounding box center [432, 379] width 466 height 32
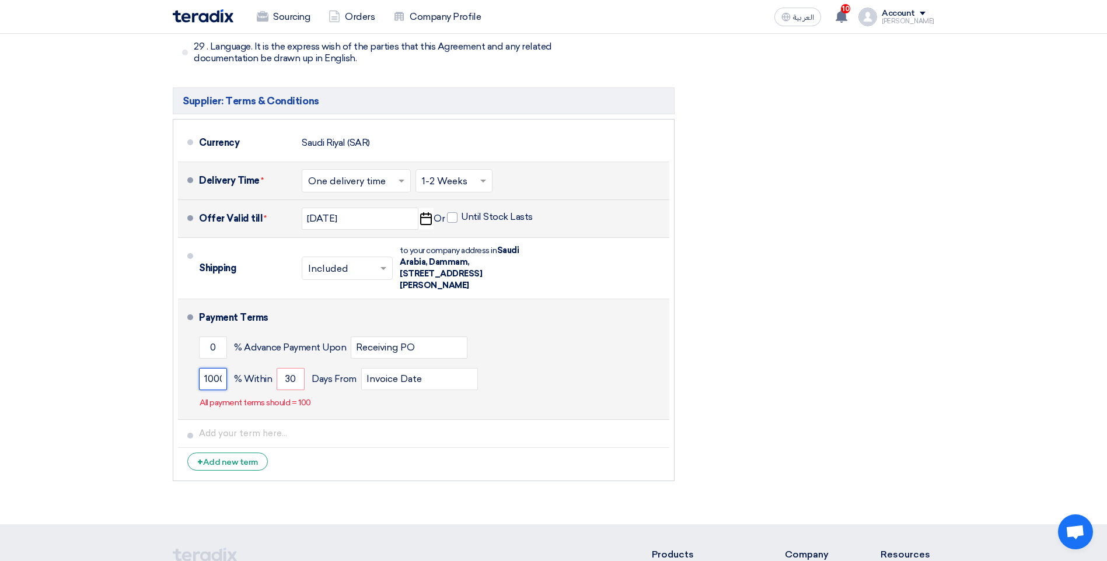
click at [212, 368] on input "1000" at bounding box center [213, 379] width 28 height 22
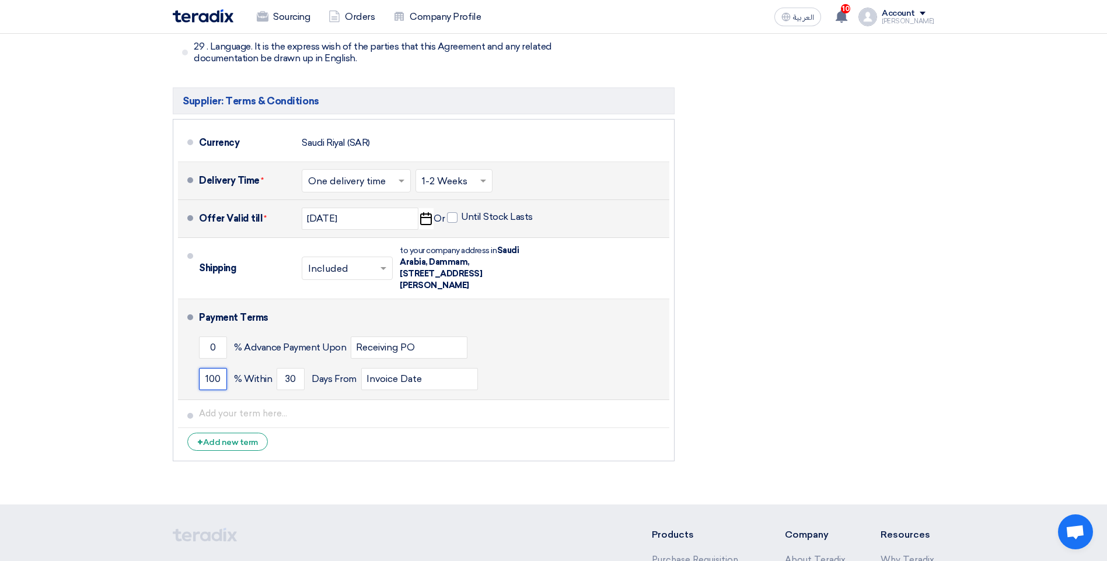
type input "100"
click at [555, 332] on div "0 % Advance Payment Upon Receiving PO" at bounding box center [432, 348] width 466 height 32
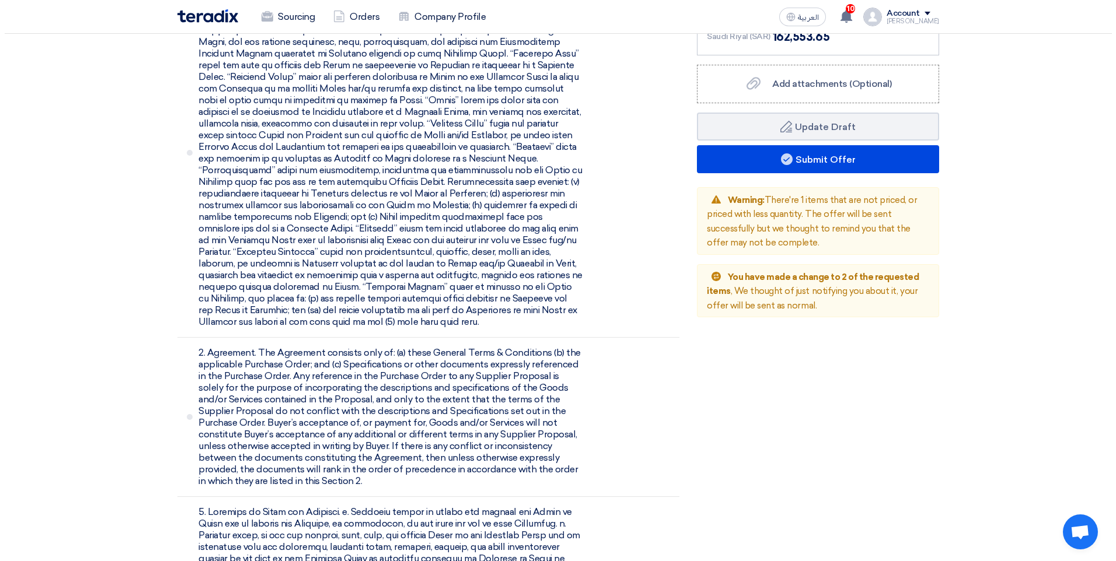
scroll to position [1054, 0]
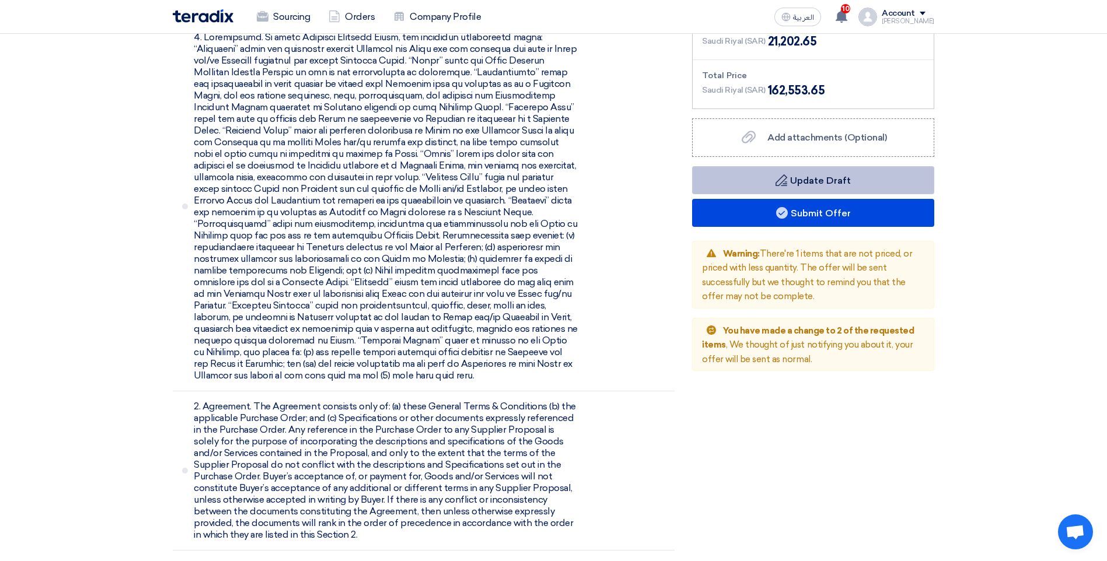
click at [812, 184] on button "Draft Update Draft" at bounding box center [813, 180] width 242 height 28
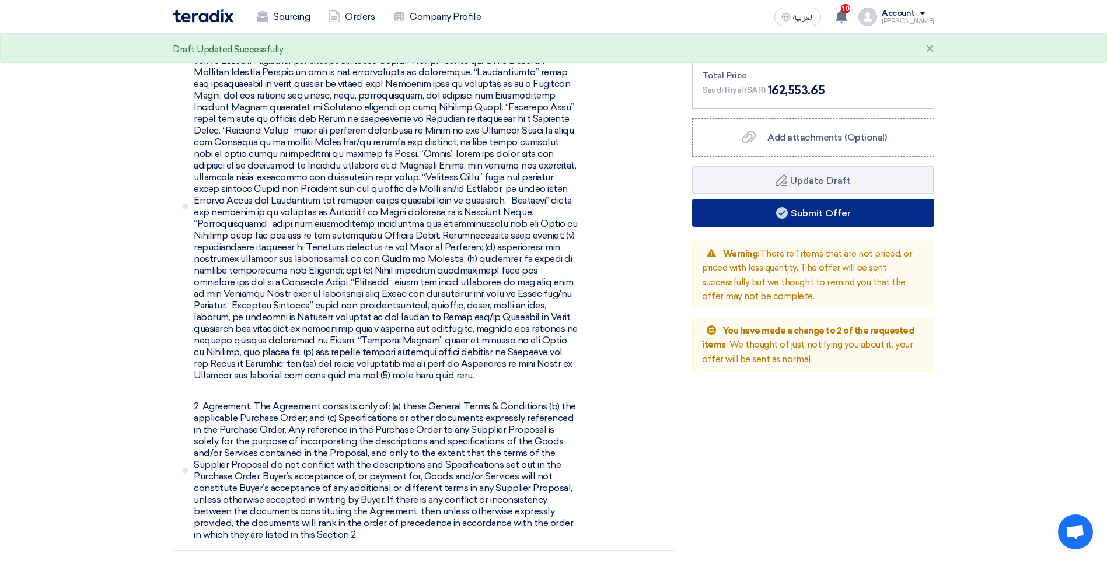
click at [809, 213] on button "Submit Offer" at bounding box center [813, 213] width 242 height 28
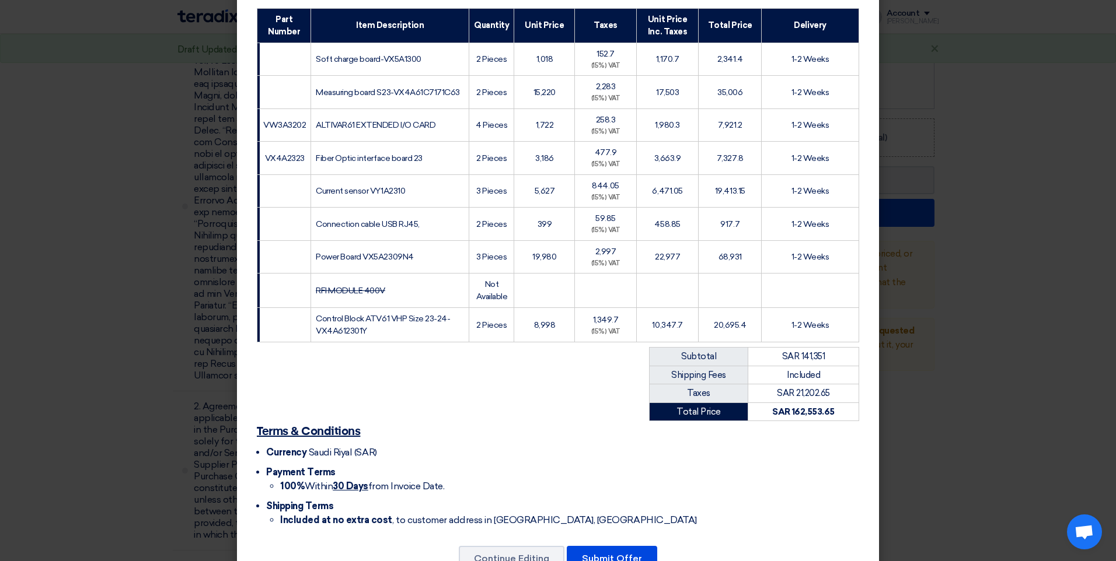
scroll to position [212, 0]
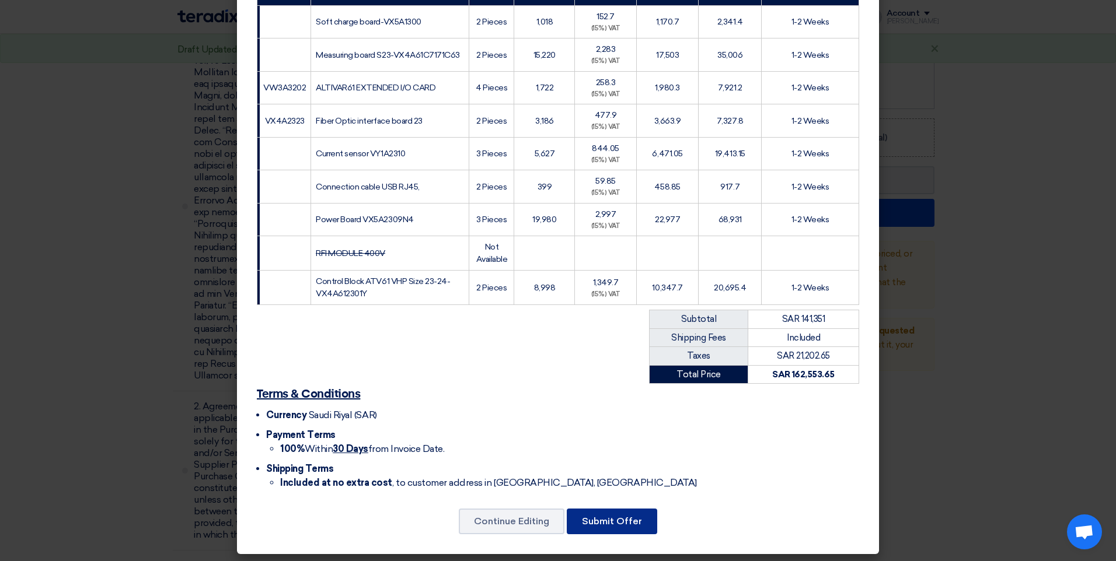
click at [626, 511] on button "Submit Offer" at bounding box center [612, 522] width 90 height 26
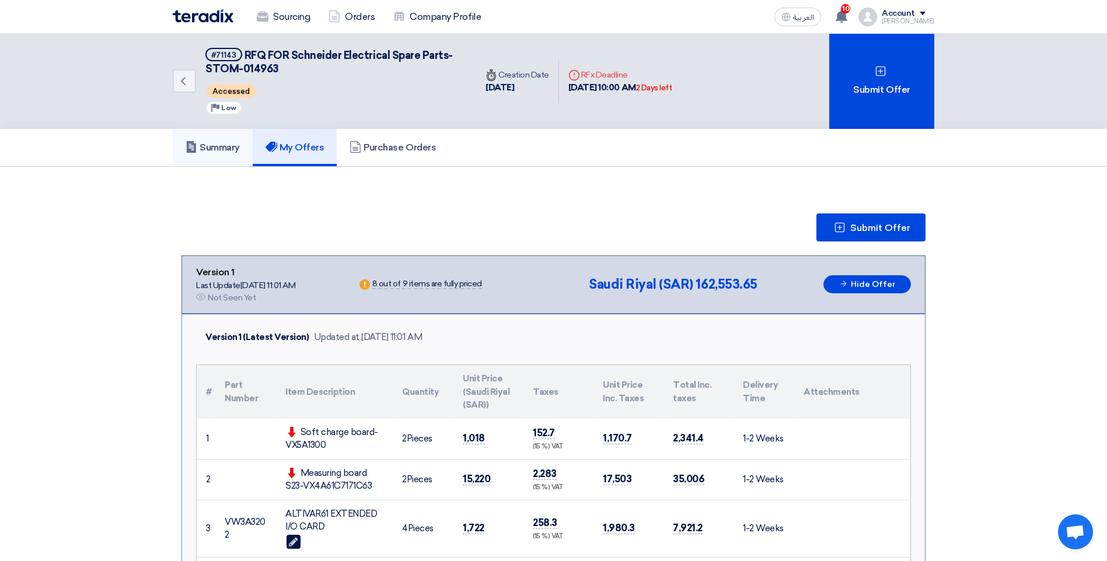
click at [229, 145] on h5 "Summary" at bounding box center [213, 148] width 54 height 12
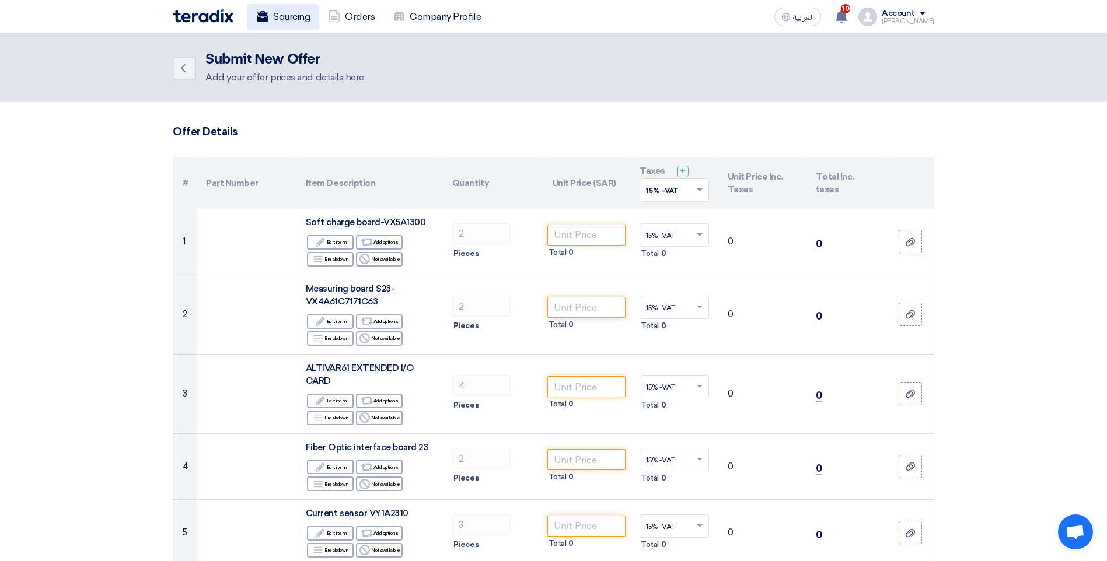
click at [278, 18] on link "Sourcing" at bounding box center [283, 17] width 72 height 26
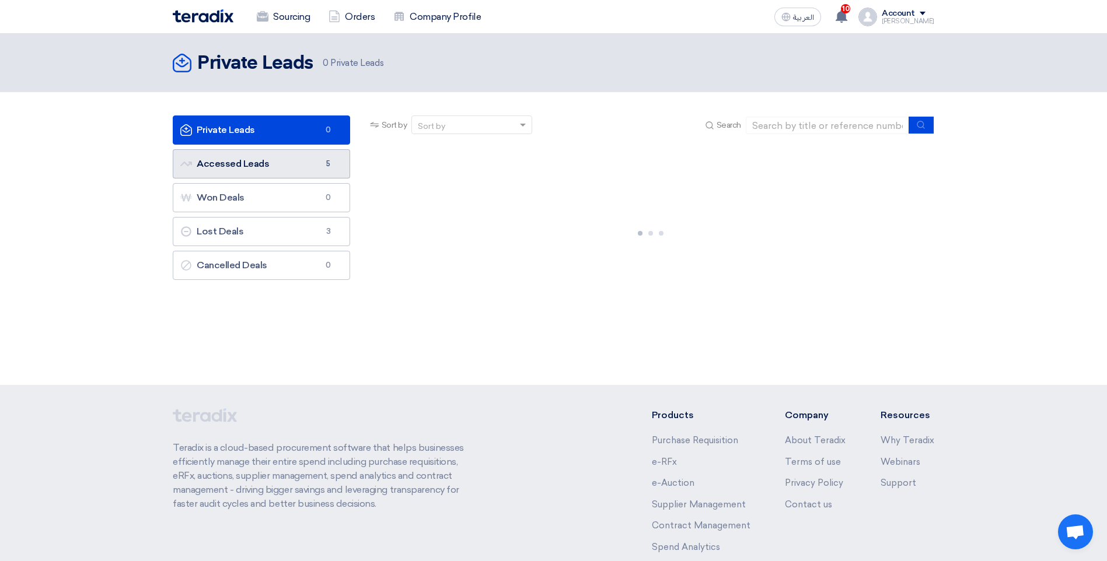
click at [264, 160] on link "Accessed Leads Accessed Leads 5" at bounding box center [261, 163] width 177 height 29
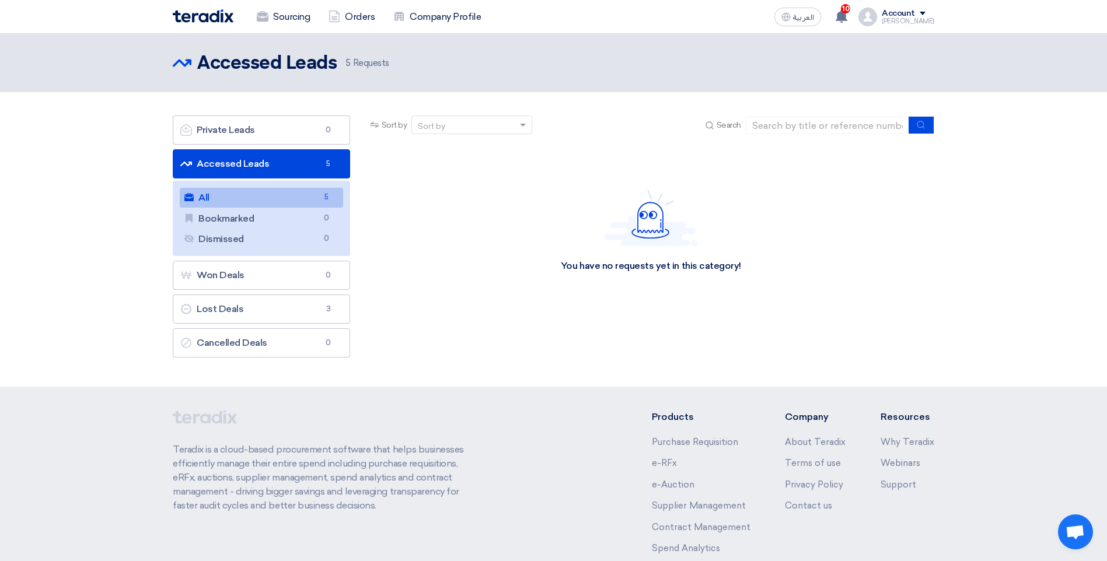
click at [263, 162] on link "Accessed Leads Accessed Leads 5" at bounding box center [261, 163] width 177 height 29
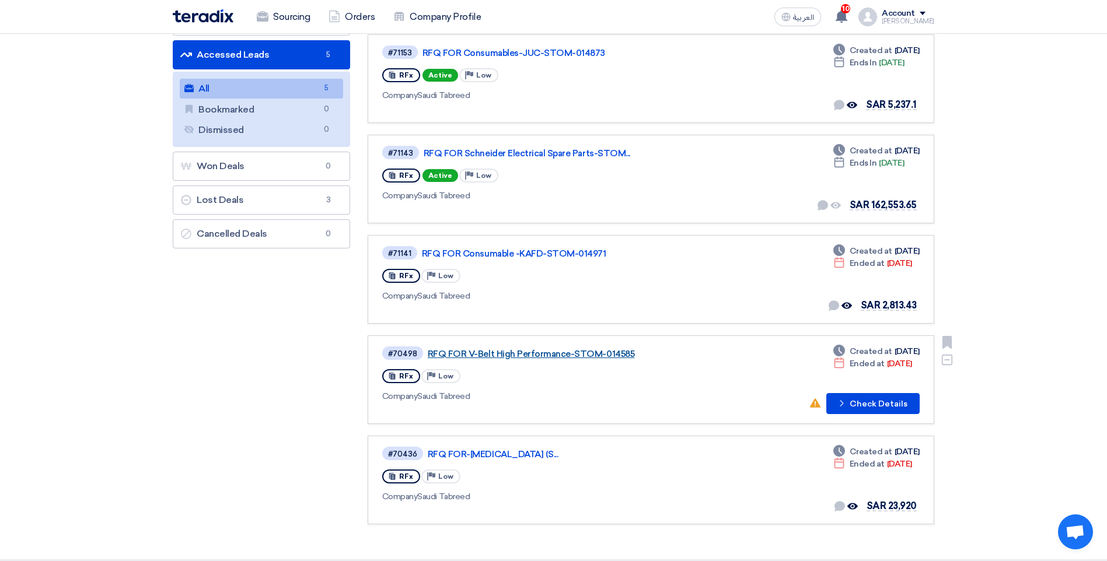
scroll to position [117, 0]
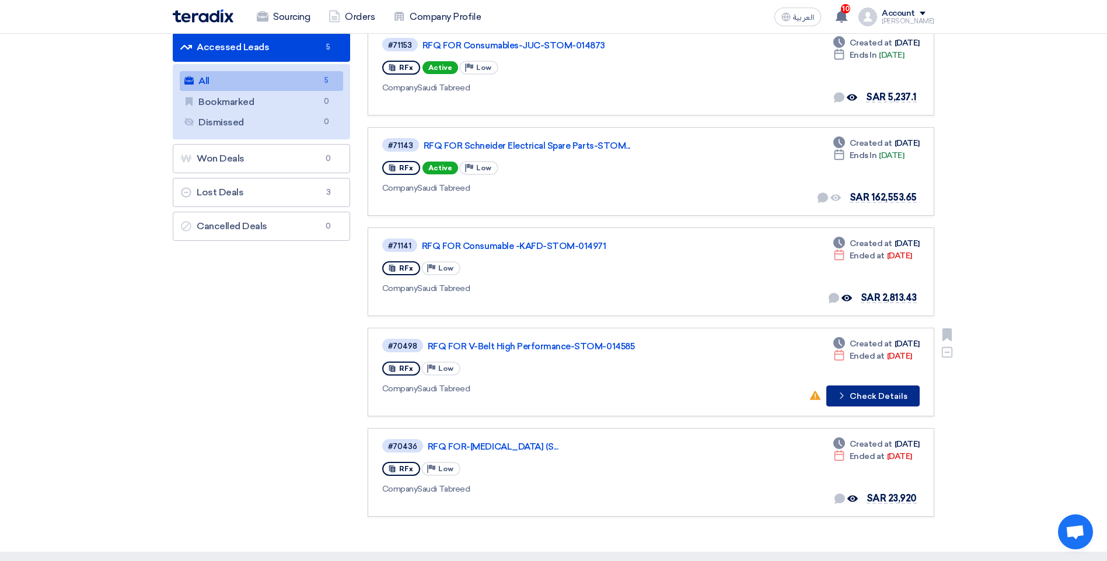
click at [865, 391] on button "Check details Check Details" at bounding box center [872, 396] width 93 height 21
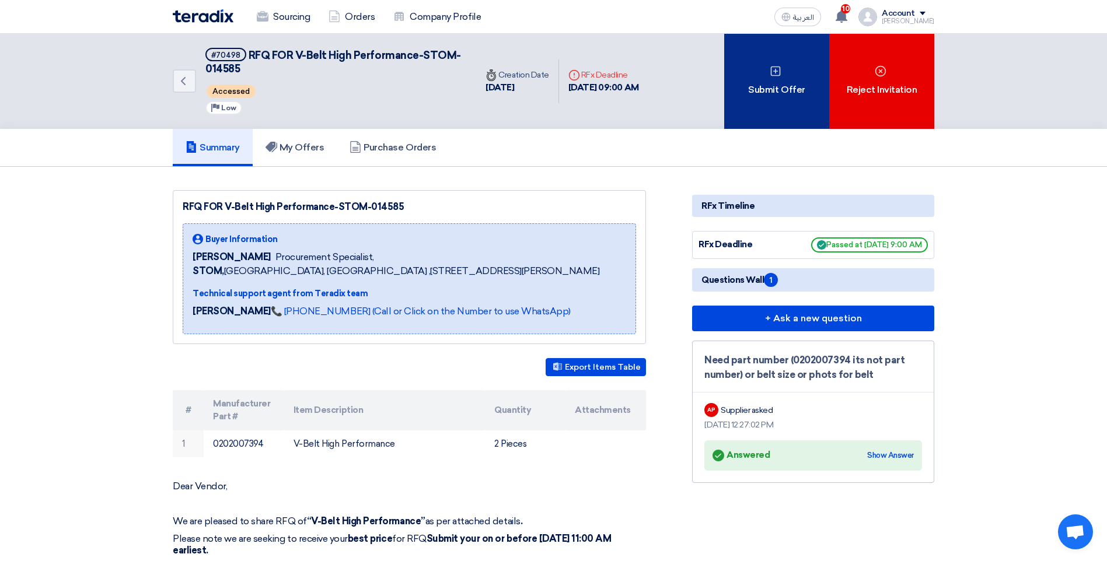
click at [765, 75] on div "Submit Offer" at bounding box center [776, 81] width 105 height 95
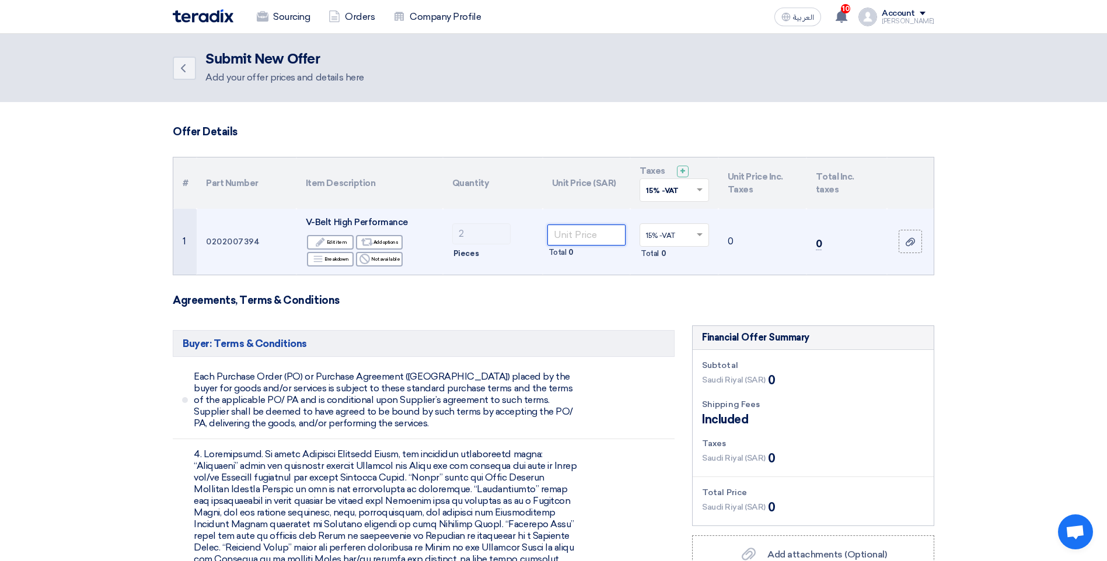
click at [588, 234] on input "number" at bounding box center [586, 235] width 79 height 21
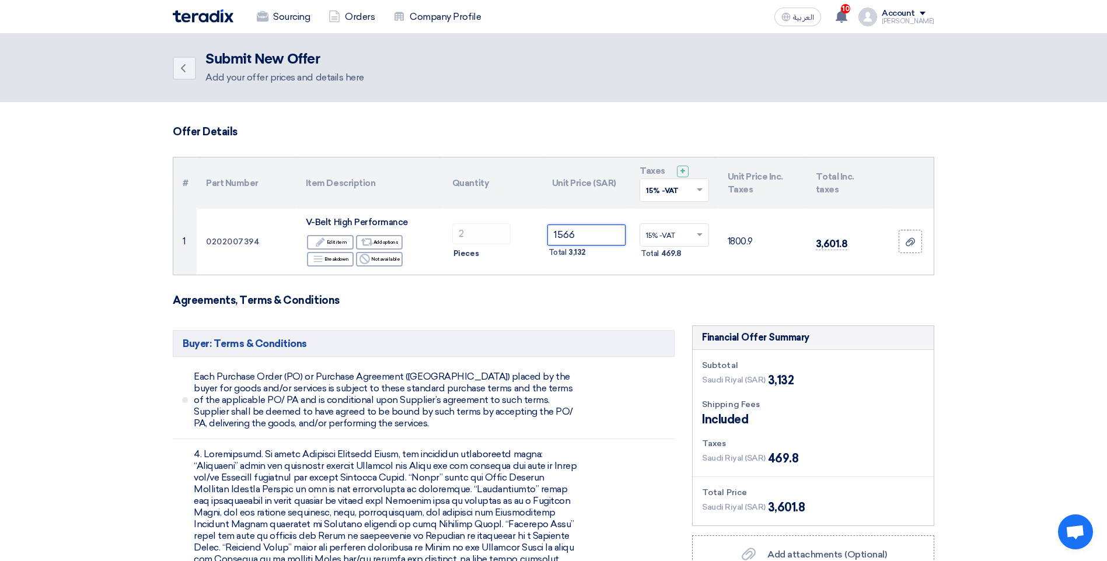
type input "1566"
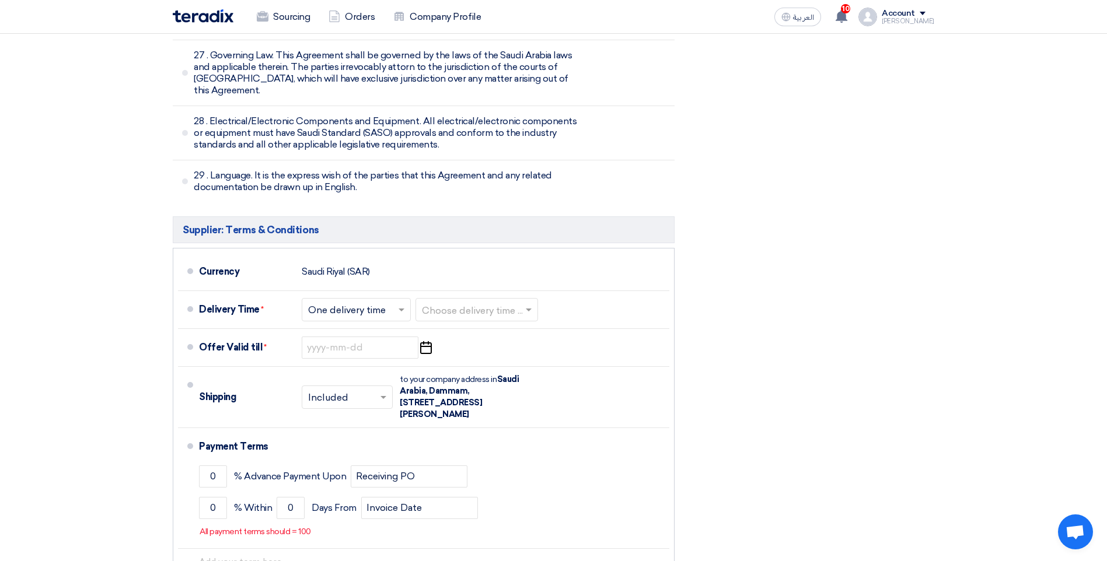
scroll to position [3987, 0]
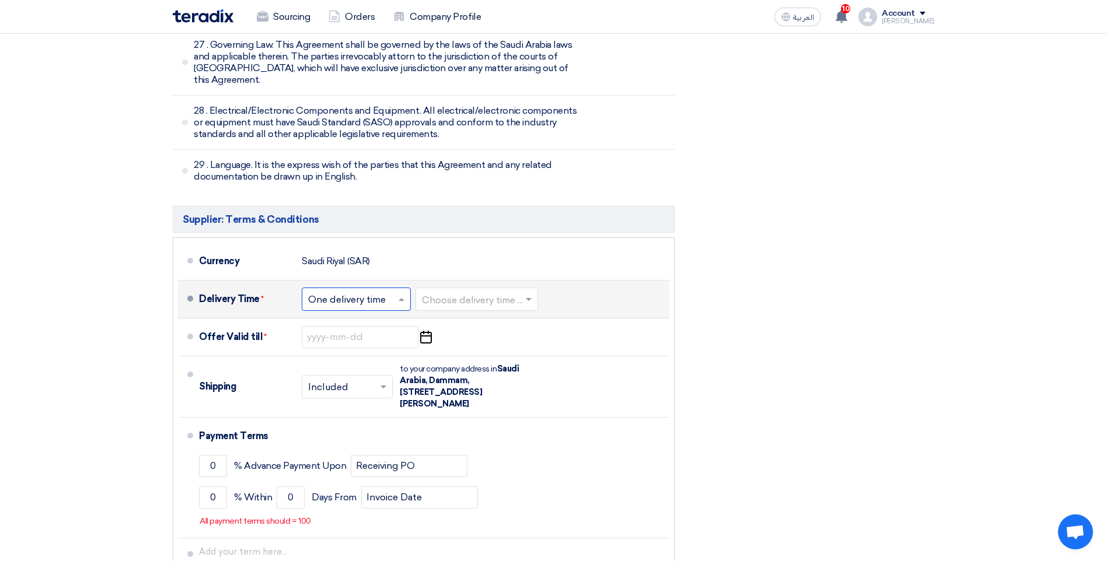
click at [393, 292] on input "text" at bounding box center [356, 300] width 97 height 17
click at [377, 340] on span "One delivery time" at bounding box center [348, 345] width 81 height 11
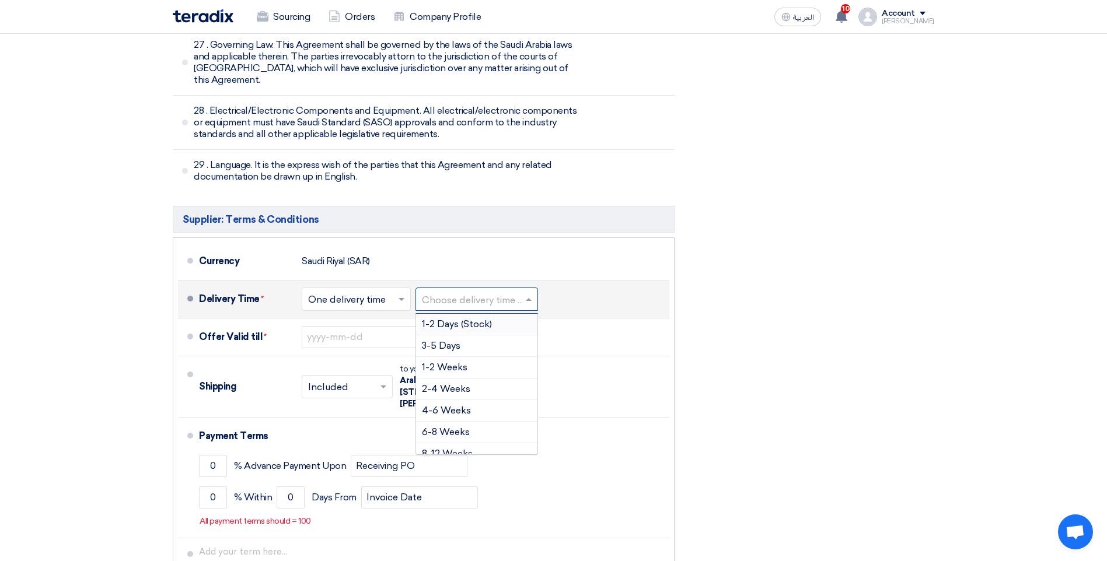
click at [466, 292] on input "text" at bounding box center [477, 300] width 111 height 17
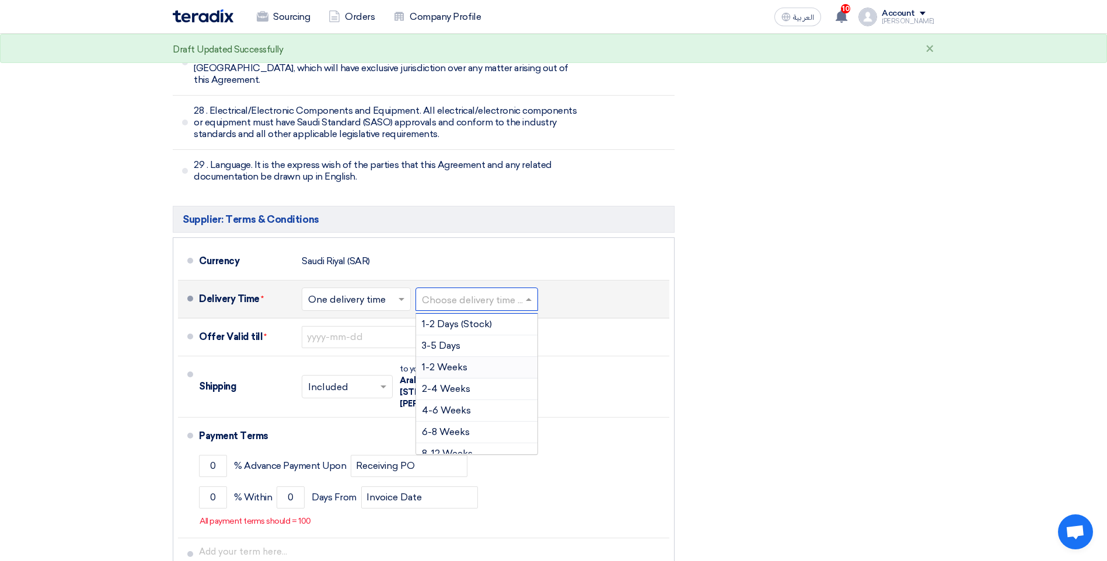
click at [459, 362] on span "1-2 Weeks" at bounding box center [445, 367] width 46 height 11
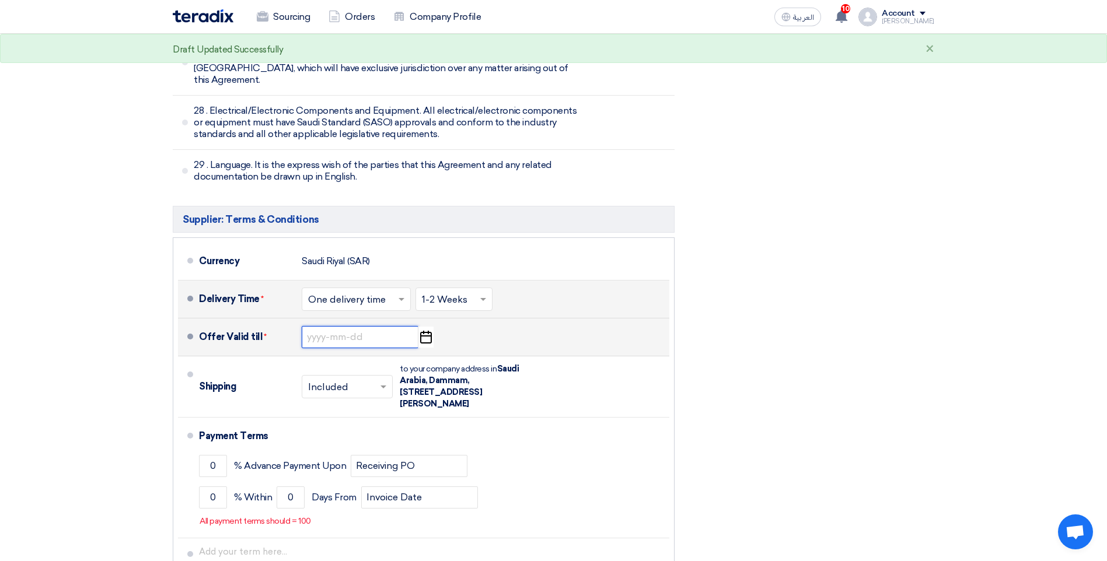
click at [402, 326] on input at bounding box center [360, 337] width 117 height 22
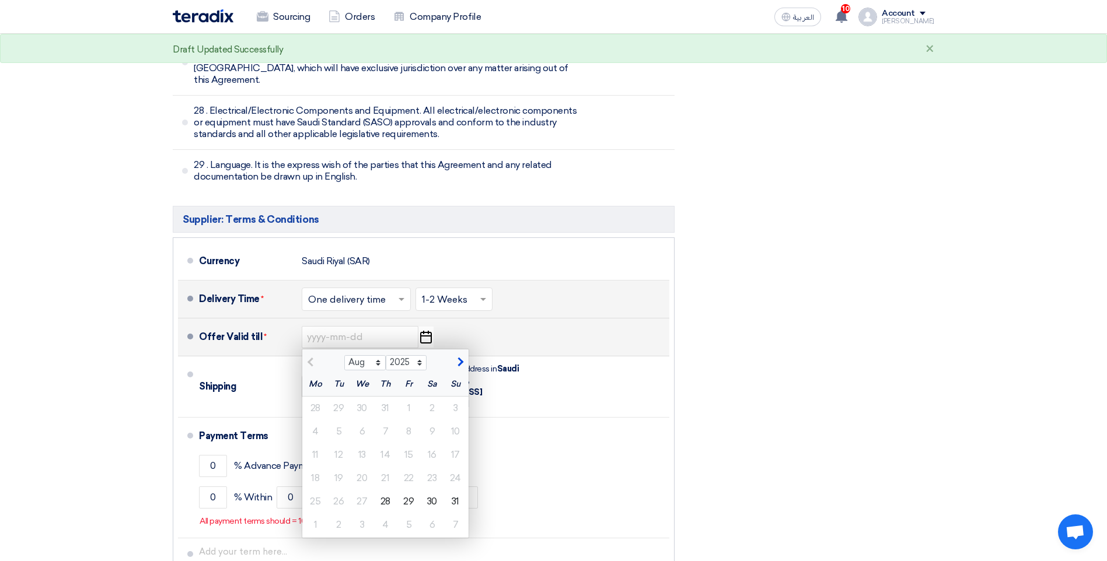
click at [458, 355] on button "button" at bounding box center [458, 361] width 19 height 12
select select "9"
click at [404, 397] on div "5" at bounding box center [408, 408] width 23 height 23
type input "[DATE]"
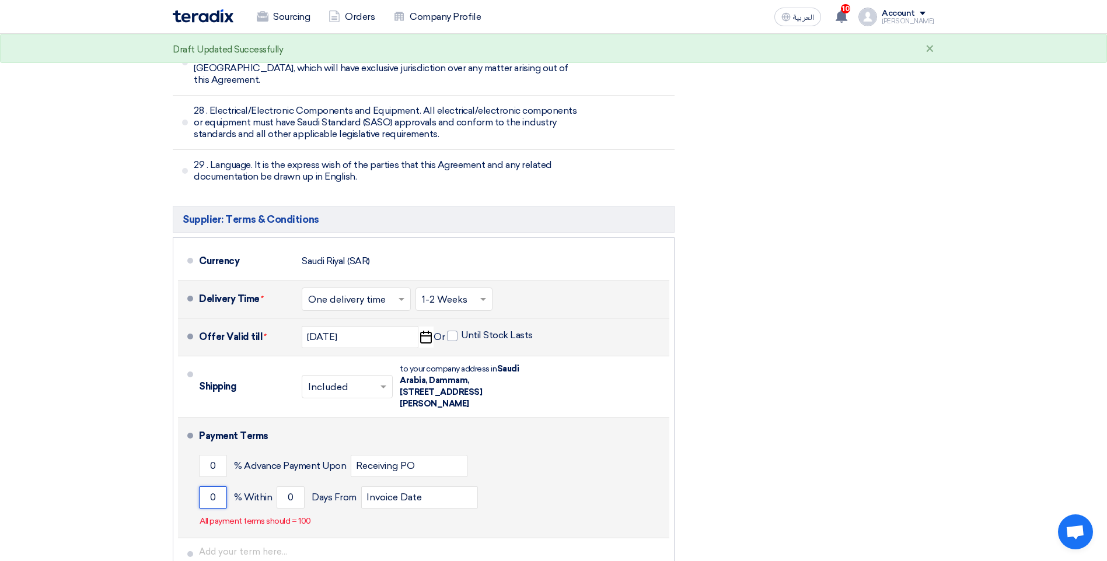
click at [208, 487] on input "0" at bounding box center [213, 498] width 28 height 22
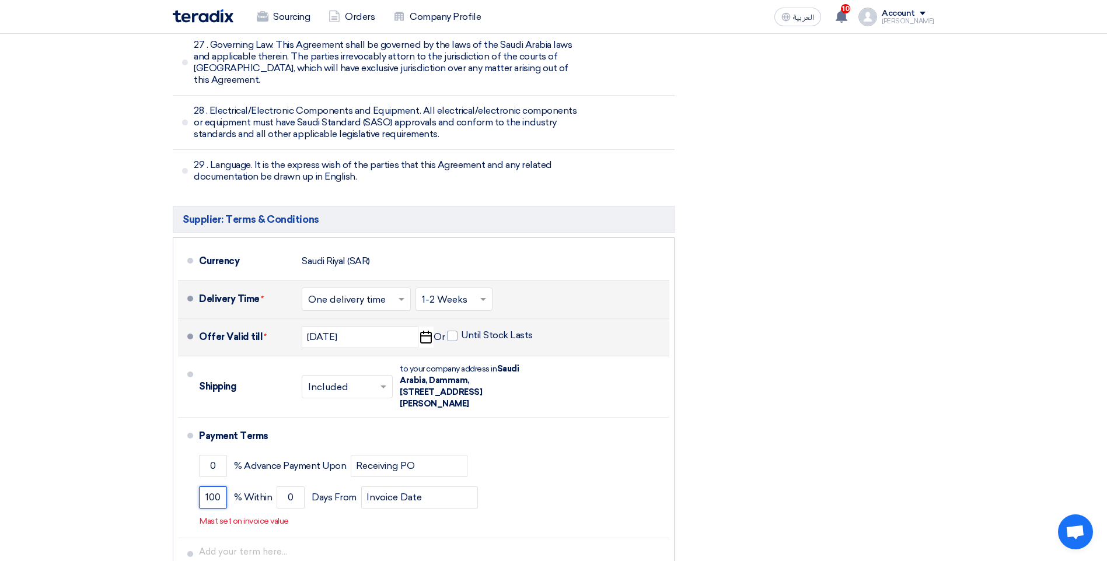
type input "100"
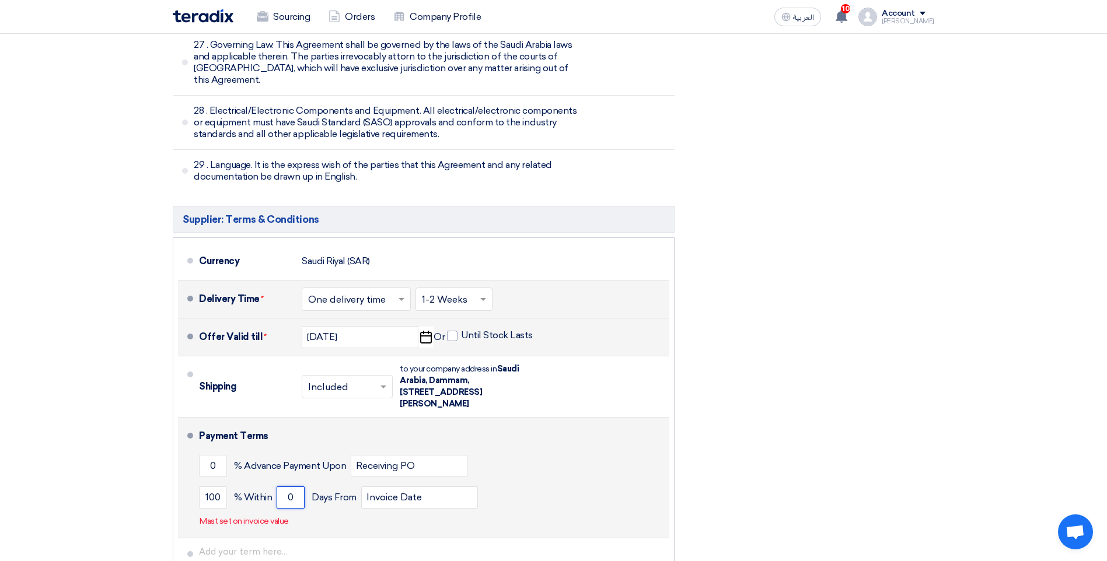
click at [282, 487] on input "0" at bounding box center [291, 498] width 28 height 22
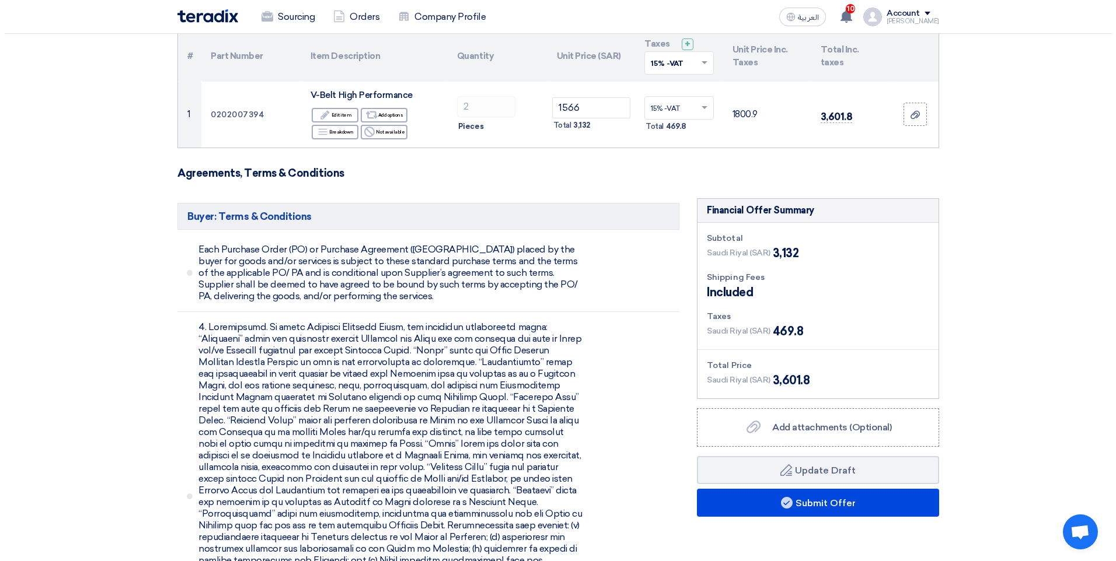
scroll to position [106, 0]
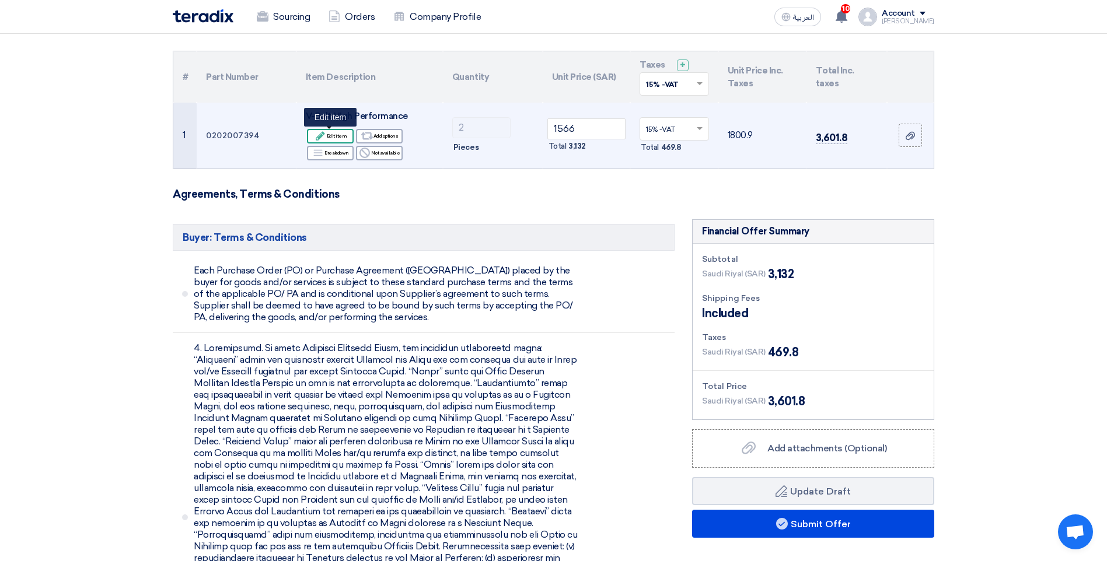
type input "30"
click at [326, 134] on icon "Edit" at bounding box center [320, 136] width 11 height 11
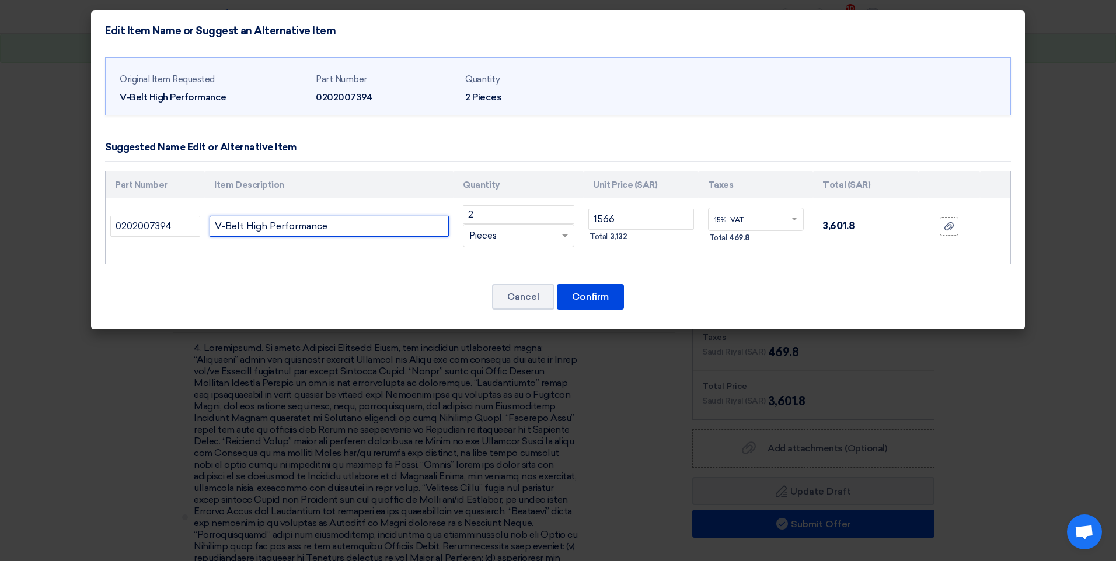
click at [355, 227] on input "V-Belt High Performance" at bounding box center [328, 226] width 239 height 21
paste input "[PERSON_NAME] Drive | Model: B/17 (10M) | Power twist Drive V-Belt High Perform…"
type input "V-Belt High Performance, [PERSON_NAME] Drive | Model: B/17 (10M) | Power twist …"
click at [582, 295] on button "Confirm" at bounding box center [590, 297] width 67 height 26
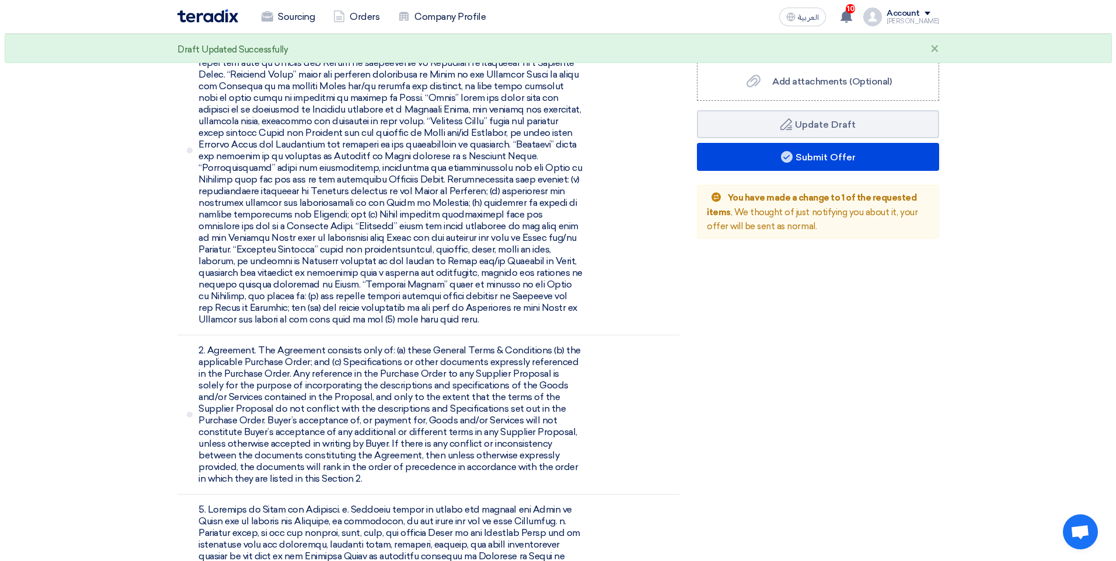
scroll to position [480, 0]
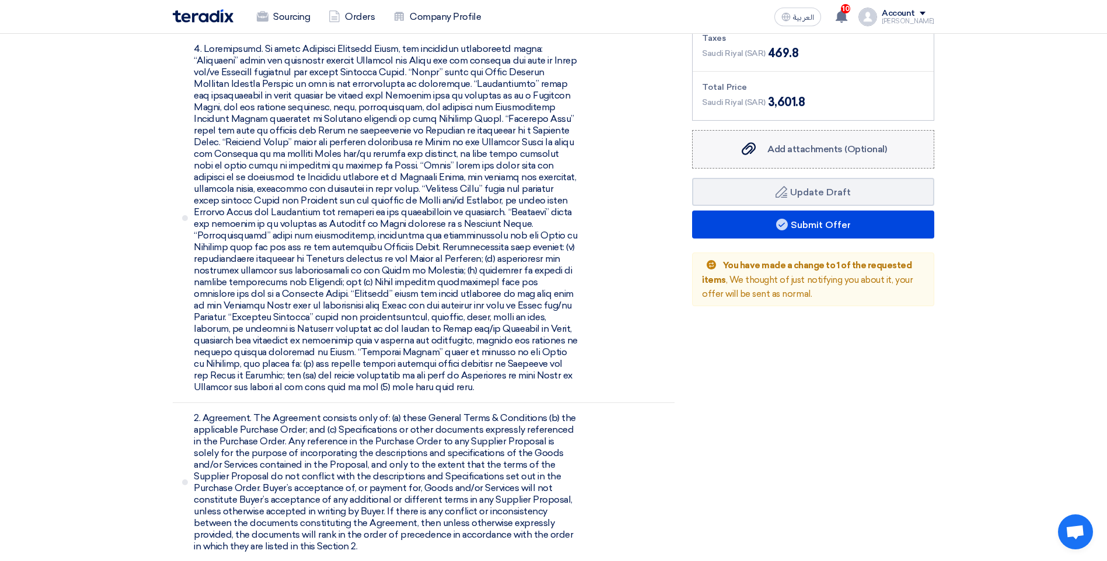
click at [767, 146] on div "Add attachments (Optional) Add attachments (Optional)" at bounding box center [812, 149] width 147 height 14
click at [0, 0] on input "Add attachments (Optional) Add attachments (Optional)" at bounding box center [0, 0] width 0 height 0
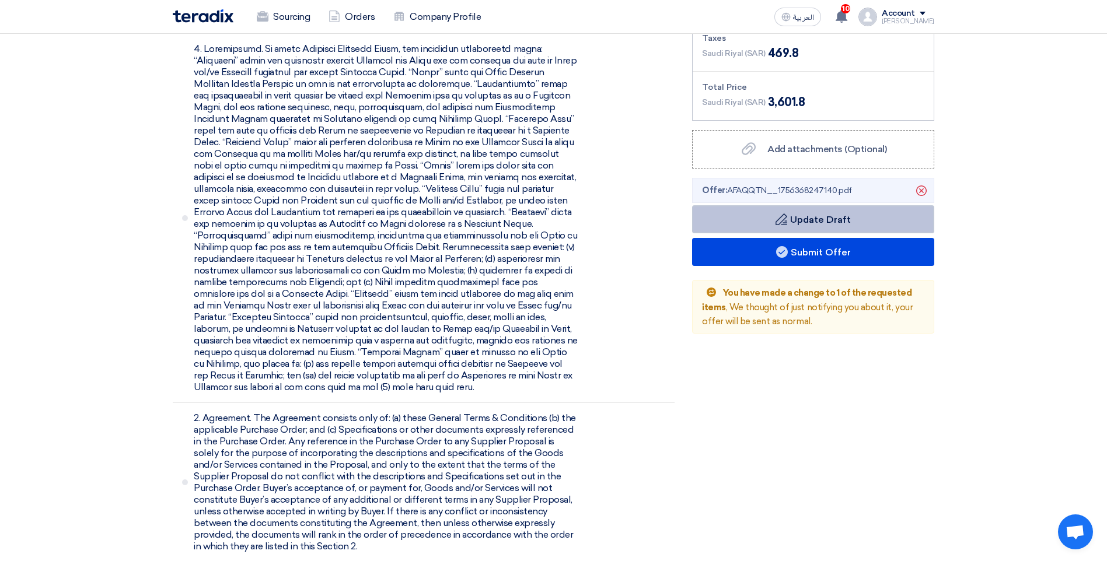
click at [785, 195] on span "Offer: AFAQQTN__1756368247140.pdf" at bounding box center [777, 190] width 150 height 12
click at [785, 206] on button "Draft Update Draft" at bounding box center [813, 219] width 242 height 28
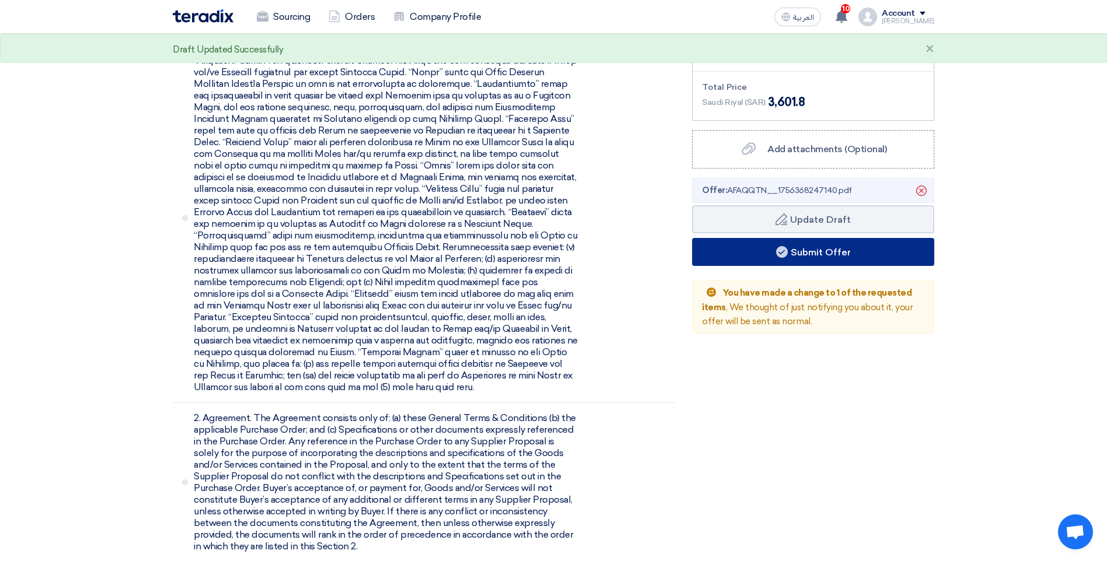
click at [779, 247] on use at bounding box center [782, 252] width 12 height 12
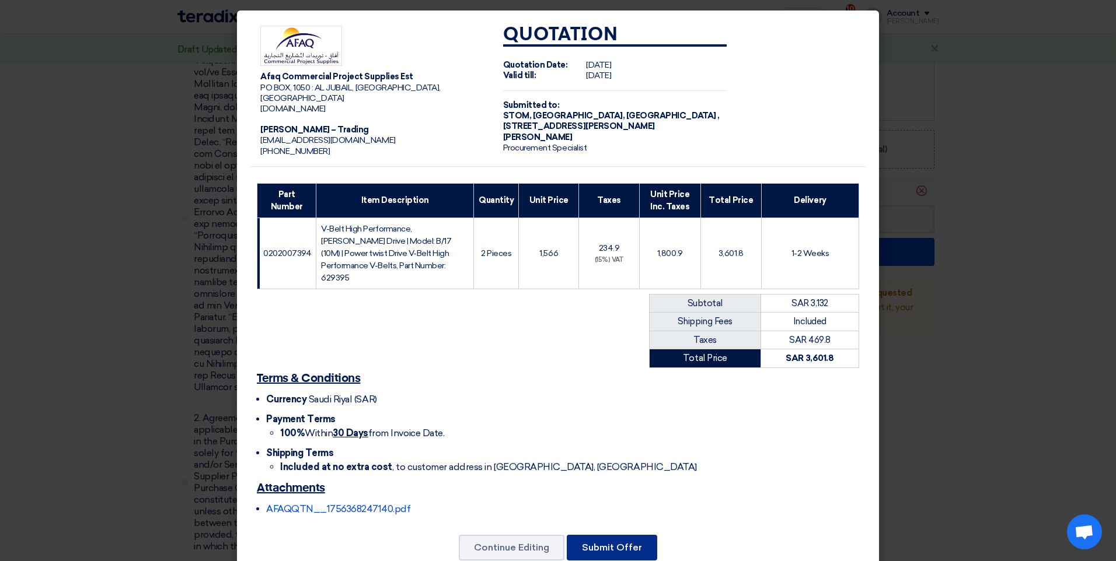
click at [595, 535] on button "Submit Offer" at bounding box center [612, 548] width 90 height 26
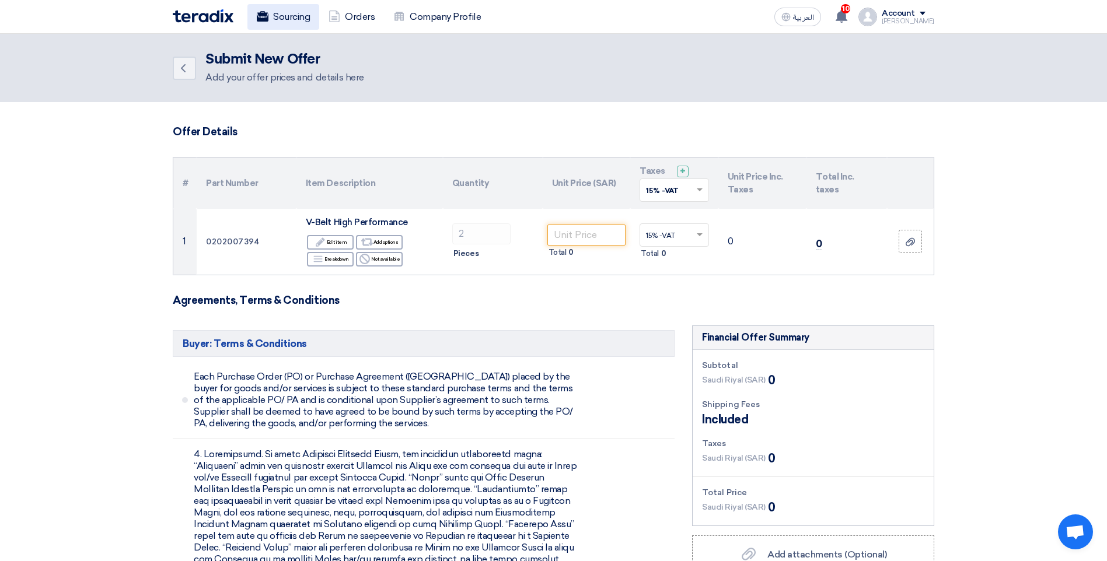
click at [276, 22] on link "Sourcing" at bounding box center [283, 17] width 72 height 26
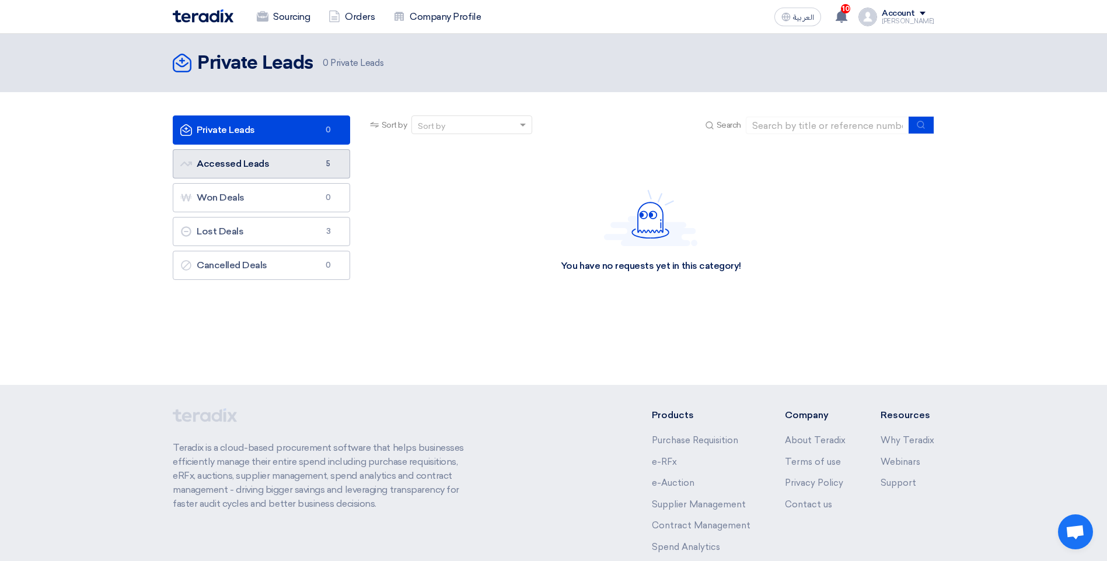
click at [209, 158] on link "Accessed Leads Accessed Leads 5" at bounding box center [261, 163] width 177 height 29
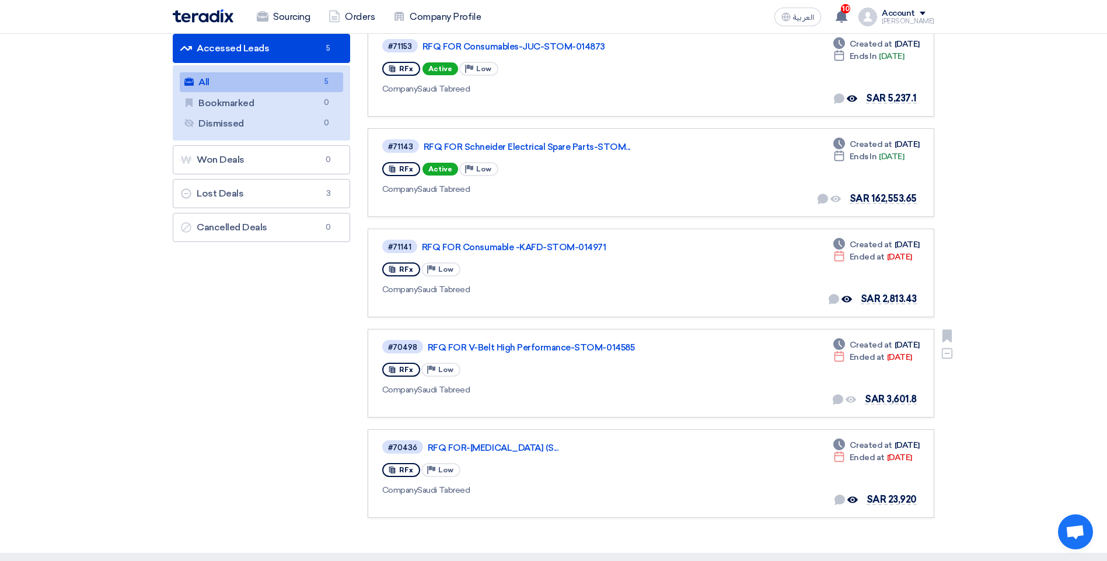
scroll to position [117, 0]
click at [511, 349] on link "RFQ FOR V-Belt High Performance-STOM-014585" at bounding box center [574, 346] width 292 height 11
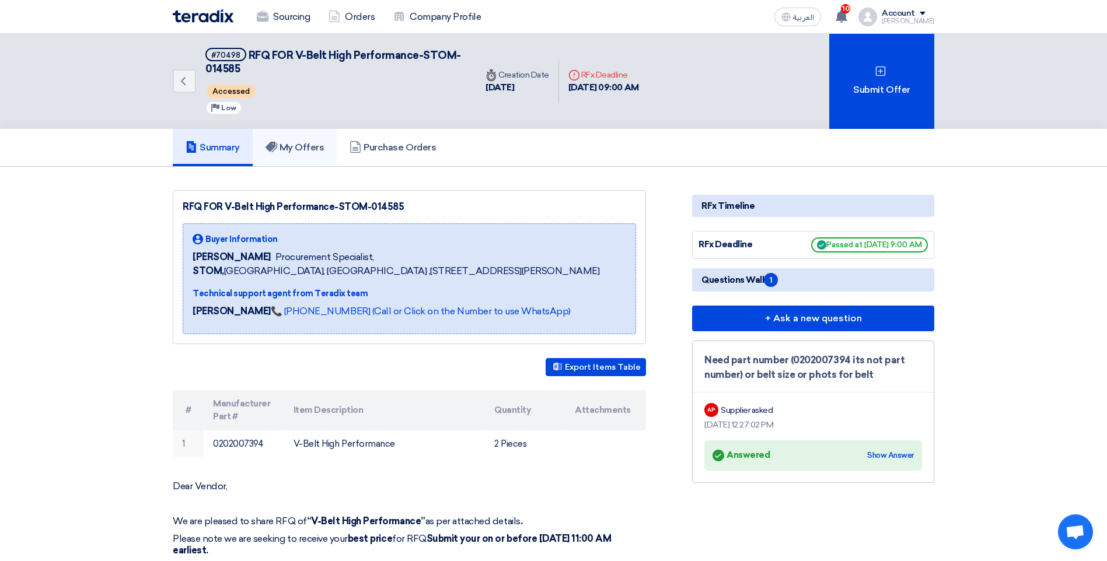
click at [305, 151] on h5 "My Offers" at bounding box center [294, 148] width 59 height 12
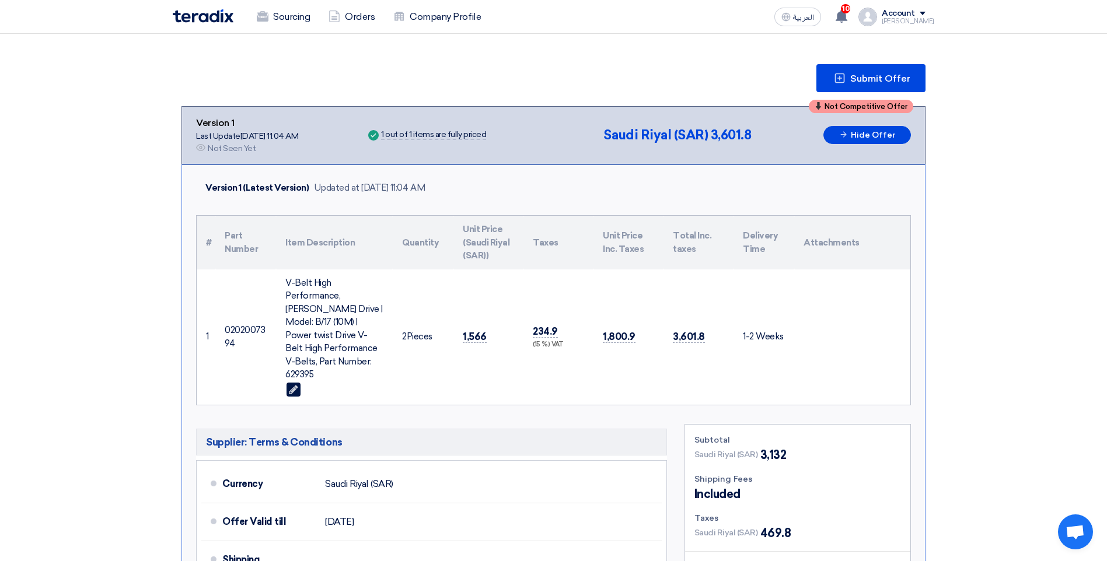
scroll to position [117, 0]
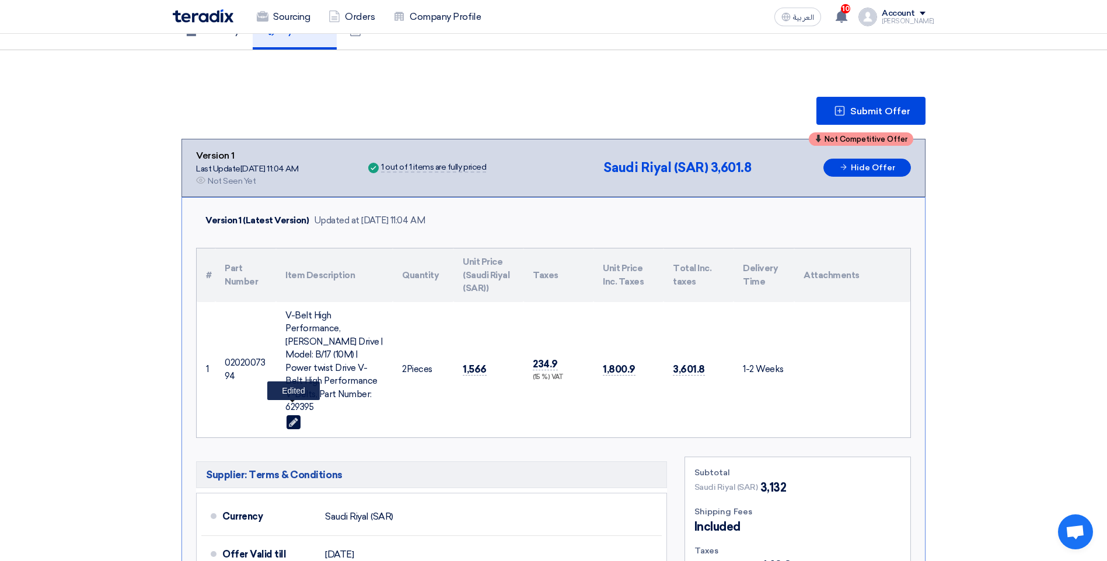
click at [289, 417] on icon "Edit" at bounding box center [293, 422] width 9 height 11
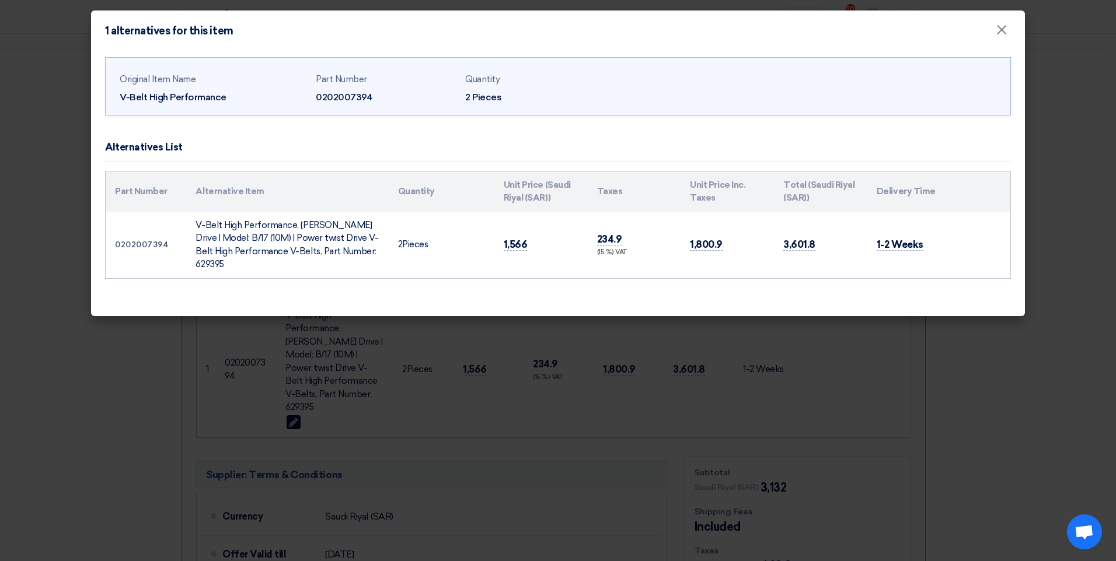
click at [534, 237] on td "1,566" at bounding box center [540, 245] width 93 height 67
click at [531, 237] on td "1,566" at bounding box center [540, 245] width 93 height 67
click at [529, 237] on td "1,566" at bounding box center [540, 245] width 93 height 67
drag, startPoint x: 527, startPoint y: 237, endPoint x: 471, endPoint y: 234, distance: 56.7
click at [471, 234] on tr "0202007394 V-Belt High Performance, [PERSON_NAME] Drive | Model: B/17 (10M) | P…" at bounding box center [558, 245] width 904 height 67
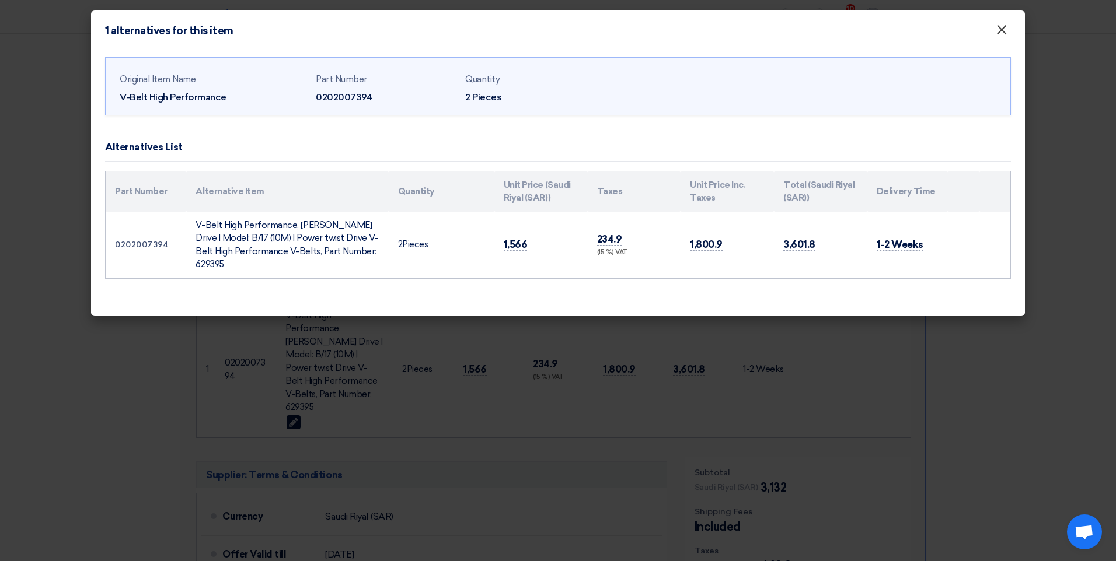
drag, startPoint x: 471, startPoint y: 234, endPoint x: 994, endPoint y: 33, distance: 560.0
click at [994, 33] on button "×" at bounding box center [1001, 30] width 30 height 23
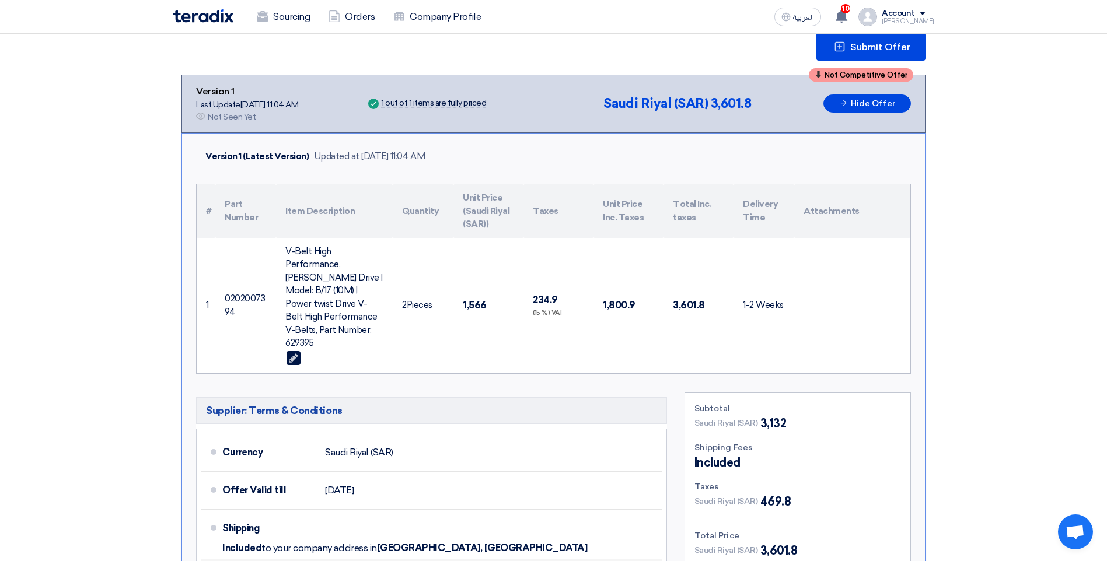
scroll to position [175, 0]
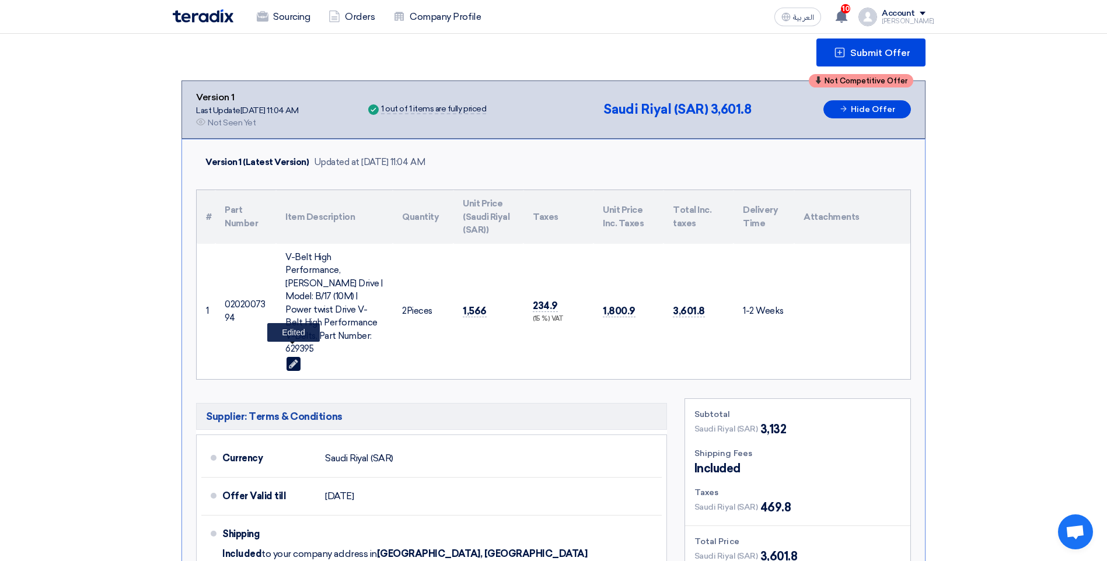
click at [297, 359] on icon "Edit" at bounding box center [293, 364] width 9 height 11
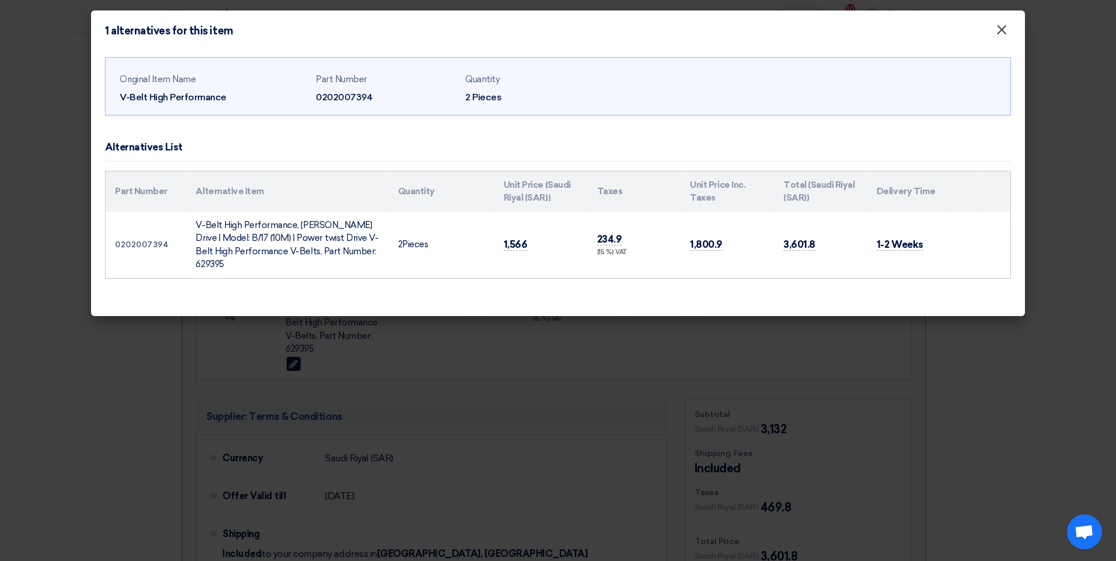
click at [1001, 41] on span "×" at bounding box center [1001, 32] width 12 height 23
